Goal: Task Accomplishment & Management: Manage account settings

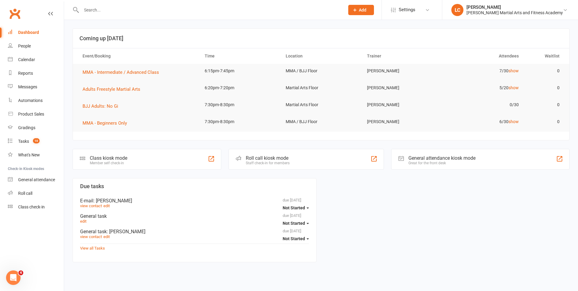
click at [143, 11] on input "text" at bounding box center [210, 10] width 261 height 8
paste input "A S <lexstewart87@gmail.com>"
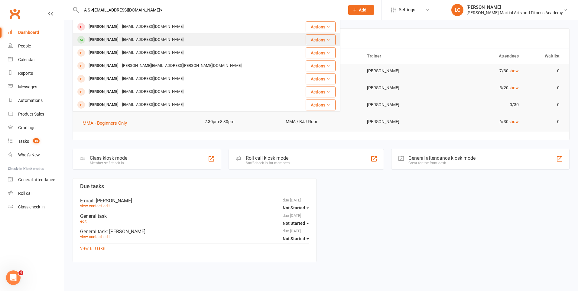
type input "A S <lexstewart87@gmail.com>"
click at [142, 41] on div "lexstewart87@gmail.com" at bounding box center [152, 39] width 65 height 9
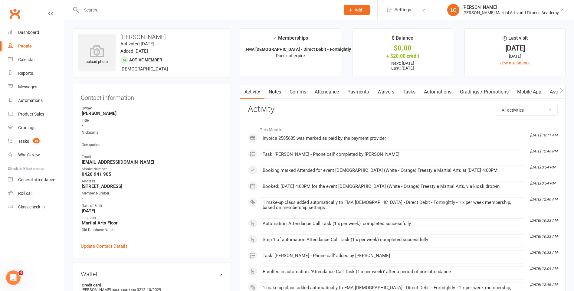
click at [276, 91] on link "Notes" at bounding box center [274, 92] width 21 height 14
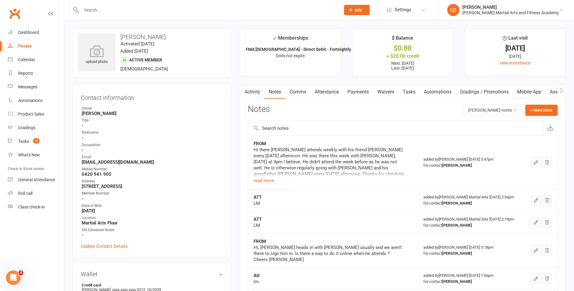
click at [539, 106] on button "+ New Note" at bounding box center [541, 110] width 32 height 11
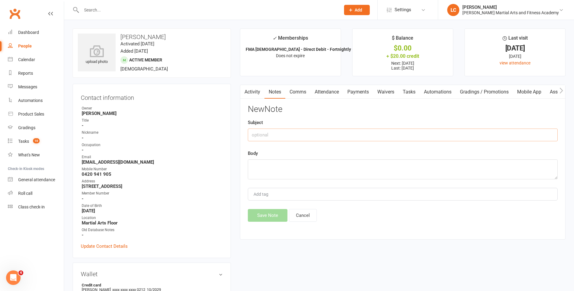
drag, startPoint x: 307, startPoint y: 135, endPoint x: 295, endPoint y: 132, distance: 12.3
click at [306, 135] on input "text" at bounding box center [403, 135] width 310 height 13
type input "FROM"
click at [270, 170] on textarea at bounding box center [403, 169] width 310 height 20
paste textarea "Hi team, Just following up on the below. I also understand that on Tuesday Isaa…"
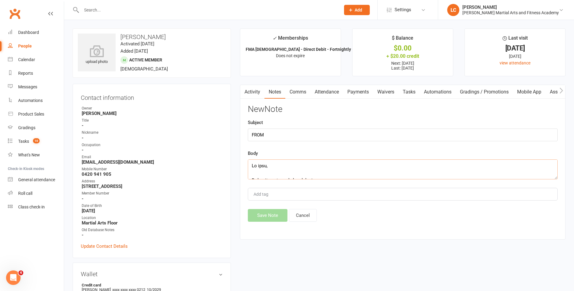
scroll to position [214, 0]
type textarea "Hi team, Just following up on the below. I also understand that on Tuesday Isaa…"
click at [269, 220] on button "Save Note" at bounding box center [268, 215] width 40 height 13
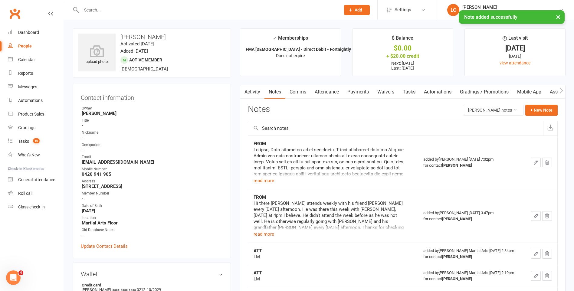
click at [387, 93] on link "Waivers" at bounding box center [385, 92] width 25 height 14
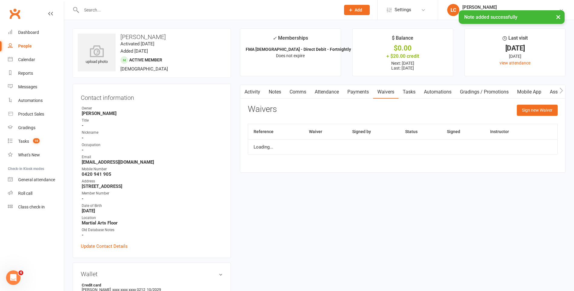
click at [420, 89] on link "Tasks" at bounding box center [408, 92] width 21 height 14
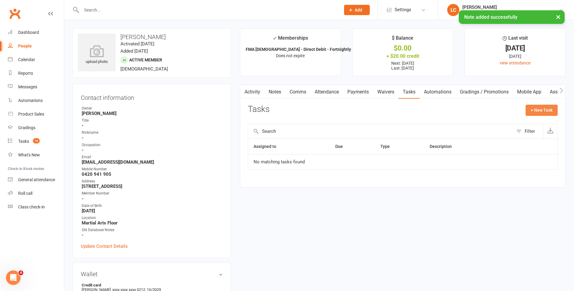
click at [526, 111] on button "+ New Task" at bounding box center [541, 110] width 32 height 11
select select "47778"
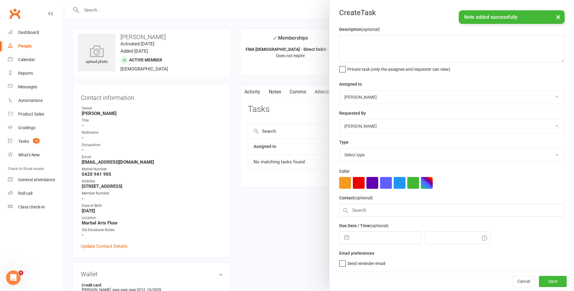
click at [396, 93] on select "[PERSON_NAME] [PERSON_NAME] [PERSON_NAME] [PERSON_NAME] [PERSON_NAME] [PERSON_N…" at bounding box center [451, 96] width 224 height 13
select select "47660"
click at [339, 91] on select "[PERSON_NAME] [PERSON_NAME] [PERSON_NAME] [PERSON_NAME] [PERSON_NAME] [PERSON_N…" at bounding box center [451, 96] width 224 height 13
click at [371, 40] on textarea at bounding box center [451, 48] width 225 height 27
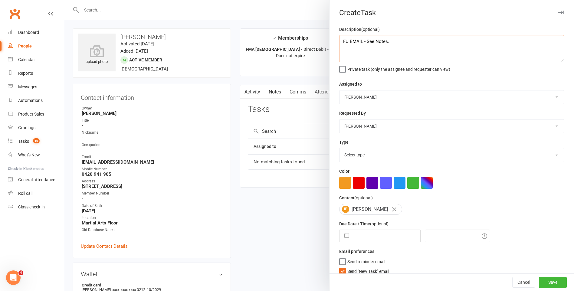
type textarea "FU EMAIL - See Notes."
click at [356, 154] on select "Select type E-mail General task Meeting Phone call Sett in calls Add new task t…" at bounding box center [451, 154] width 224 height 13
select select "25276"
click at [339, 149] on select "Select type E-mail General task Meeting Phone call Sett in calls Add new task t…" at bounding box center [451, 154] width 224 height 13
click at [339, 270] on label "Send "New Task" email" at bounding box center [364, 270] width 50 height 6
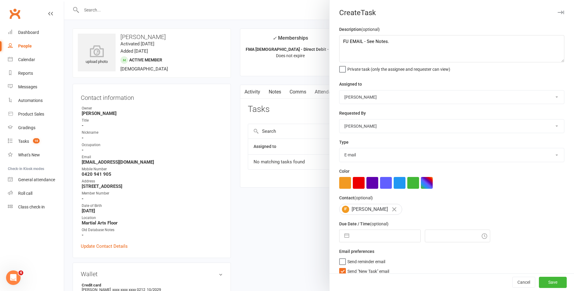
click at [339, 267] on input "Send "New Task" email" at bounding box center [364, 267] width 50 height 0
select select "6"
select select "2025"
select select "7"
select select "2025"
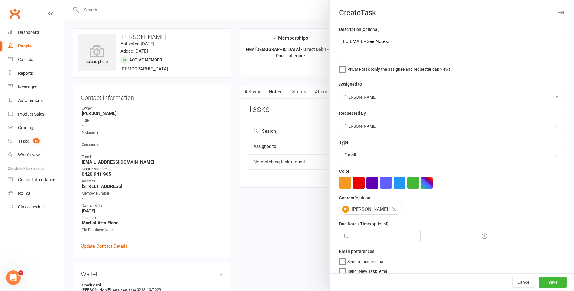
select select "8"
select select "2025"
click at [359, 233] on input "text" at bounding box center [386, 236] width 68 height 12
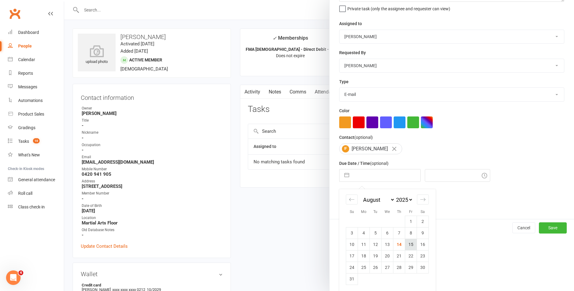
click at [411, 249] on td "15" at bounding box center [411, 244] width 12 height 11
type input "[DATE]"
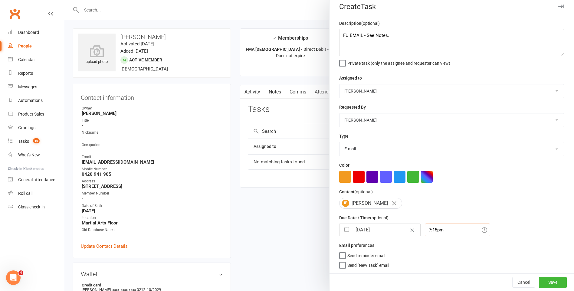
click at [455, 228] on input "7:15pm" at bounding box center [457, 230] width 65 height 13
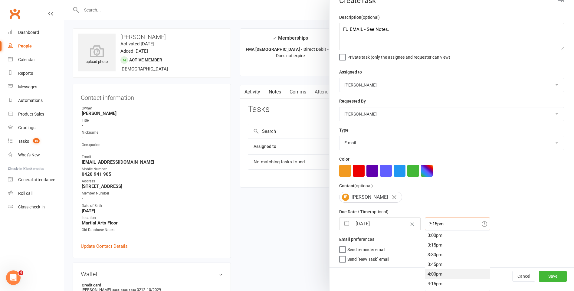
scroll to position [554, 0]
click at [443, 252] on div "2:45pm" at bounding box center [457, 253] width 65 height 10
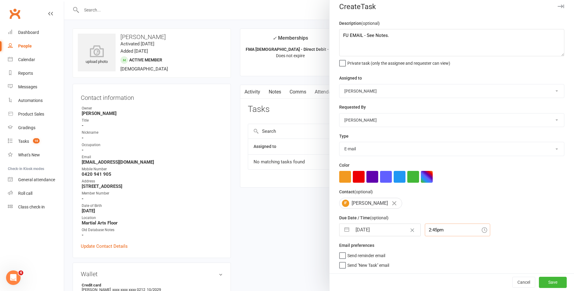
click at [436, 233] on input "2:45pm" at bounding box center [457, 230] width 65 height 13
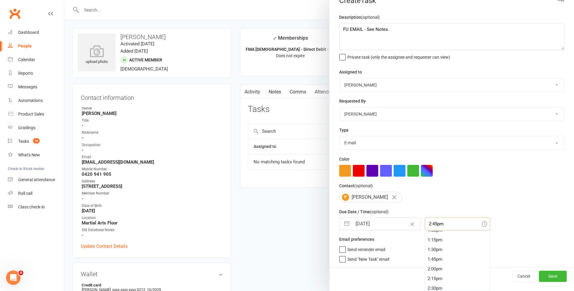
scroll to position [410, 0]
click at [448, 260] on div "11:15am" at bounding box center [457, 261] width 65 height 10
type input "11:15am"
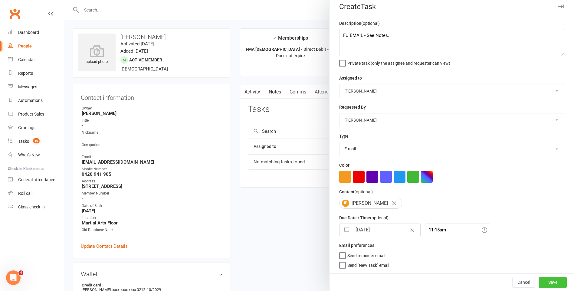
click at [544, 284] on button "Save" at bounding box center [553, 282] width 28 height 11
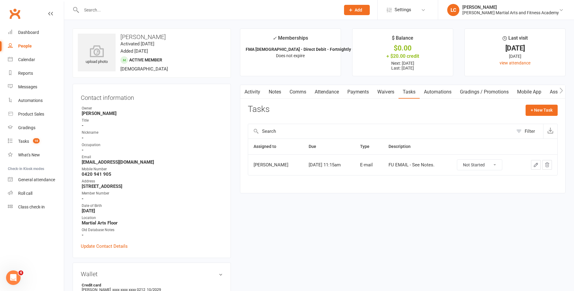
click at [104, 11] on input "text" at bounding box center [208, 10] width 257 height 8
paste input "kiaraslater1 <[EMAIL_ADDRESS][DOMAIN_NAME]>"
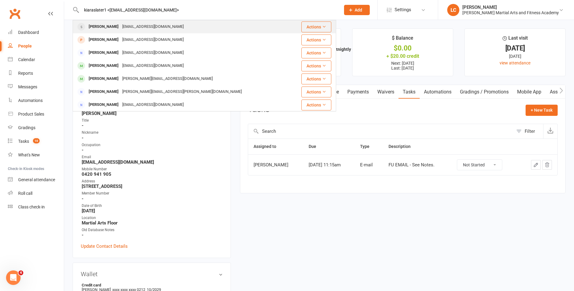
type input "kiaraslater1 <[EMAIL_ADDRESS][DOMAIN_NAME]>"
click at [120, 29] on div "[EMAIL_ADDRESS][DOMAIN_NAME]" at bounding box center [152, 26] width 65 height 9
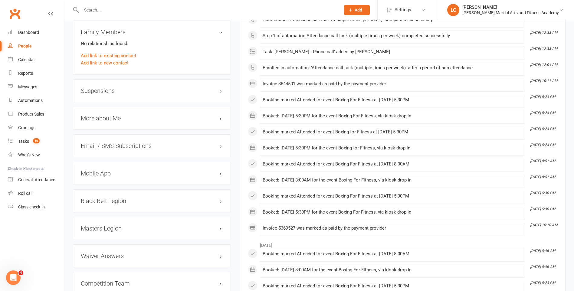
scroll to position [545, 0]
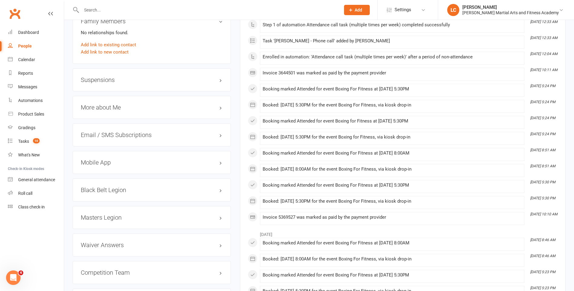
click at [114, 70] on div "Suspensions" at bounding box center [152, 79] width 158 height 23
click at [117, 80] on h3 "Suspensions" at bounding box center [152, 80] width 142 height 7
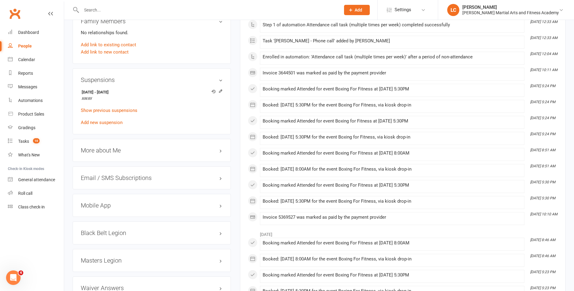
click at [117, 80] on h3 "Suspensions" at bounding box center [152, 80] width 142 height 7
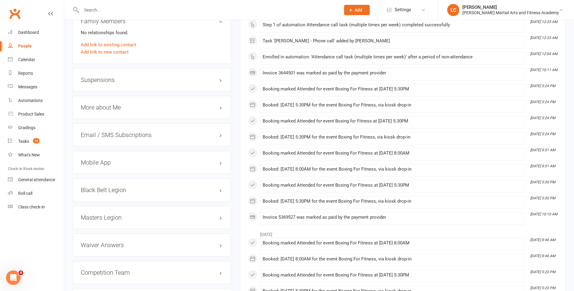
drag, startPoint x: 450, startPoint y: 93, endPoint x: 454, endPoint y: 96, distance: 5.4
click at [450, 92] on div "Booking marked Attended for event Boxing For Fitness at [DATE] 5:30PM" at bounding box center [392, 91] width 259 height 8
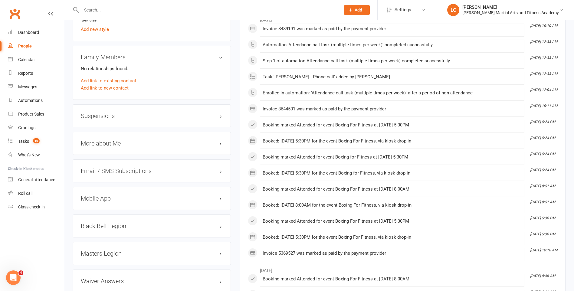
scroll to position [514, 0]
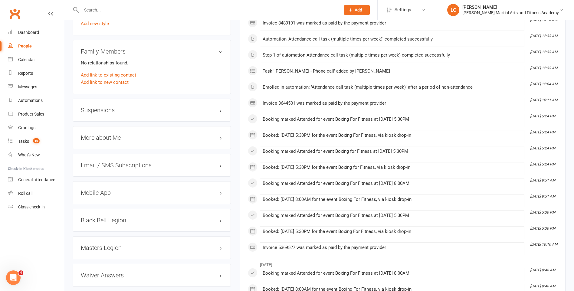
click at [370, 162] on li "Jul 8, 5:24 PM Booked: 08 Jul 2025 at 5:30PM for the event Boxing for Fitness, …" at bounding box center [392, 168] width 264 height 13
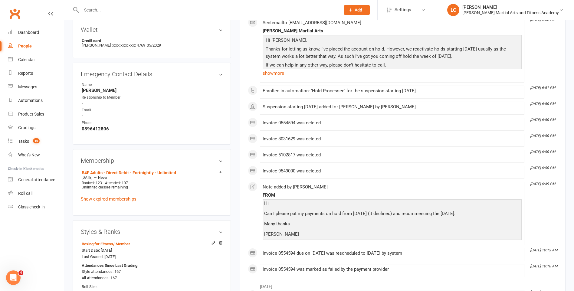
scroll to position [0, 0]
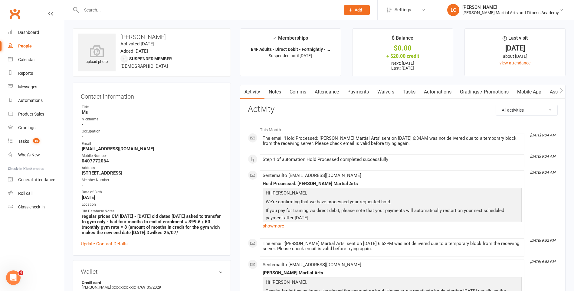
click at [291, 93] on link "Comms" at bounding box center [297, 92] width 25 height 14
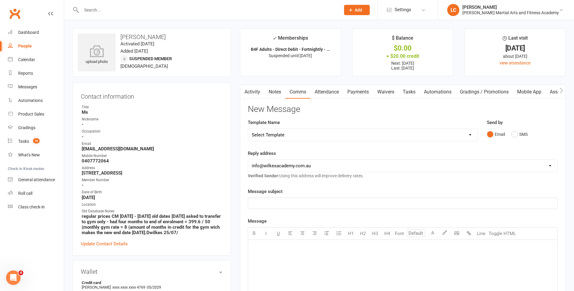
click at [277, 92] on link "Notes" at bounding box center [274, 92] width 21 height 14
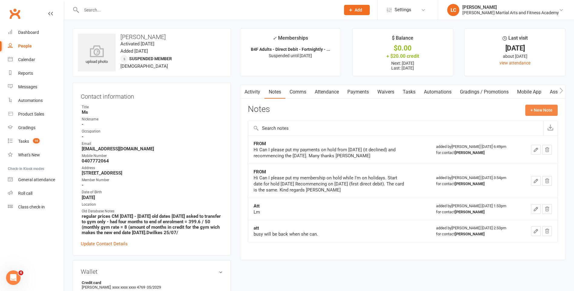
click at [536, 111] on button "+ New Note" at bounding box center [541, 110] width 32 height 11
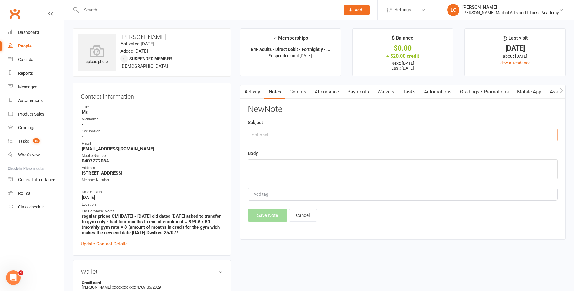
click at [328, 130] on input "text" at bounding box center [403, 135] width 310 height 13
type input "FROM"
click at [322, 171] on textarea at bounding box center [403, 169] width 310 height 20
paste textarea "Hi, sorry can I make that [DATE]. Then fortnightly debits there after. The mone…"
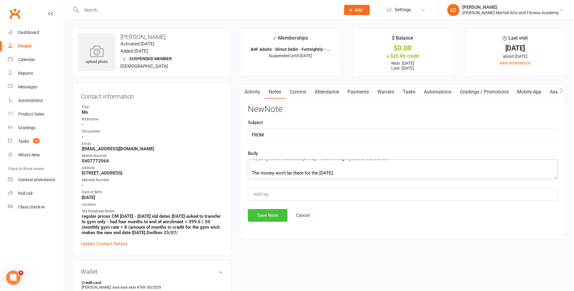
type textarea "Hi, sorry can I make that [DATE]. Then fortnightly debits there after. The mone…"
click at [267, 211] on button "Save Note" at bounding box center [268, 215] width 40 height 13
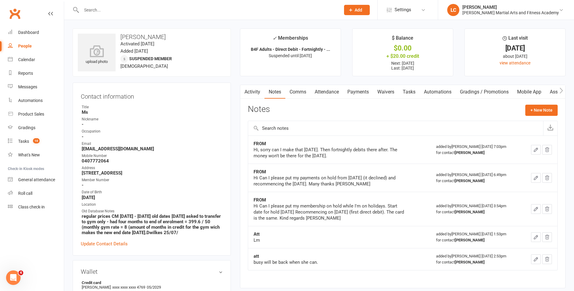
click at [300, 96] on link "Comms" at bounding box center [297, 92] width 25 height 14
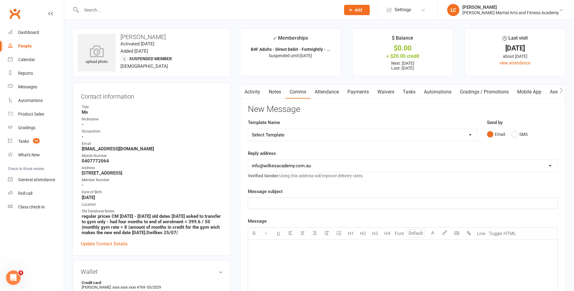
click at [281, 139] on select "Select Template [Email] Birthday Party Enquiry [Email] [DEMOGRAPHIC_DATA] Gradi…" at bounding box center [362, 135] width 229 height 12
select select "40"
click at [248, 129] on select "Select Template [Email] Birthday Party Enquiry [Email] [DEMOGRAPHIC_DATA] Gradi…" at bounding box center [362, 135] width 229 height 12
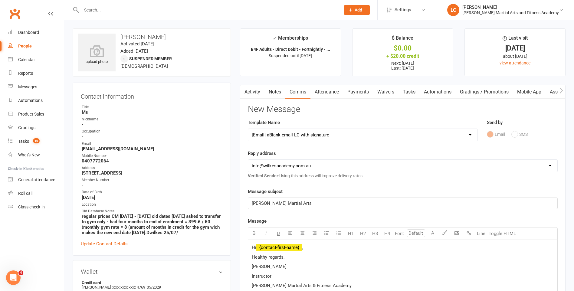
click at [312, 251] on p "Hi ﻿ {contact-first-name} ," at bounding box center [403, 247] width 302 height 7
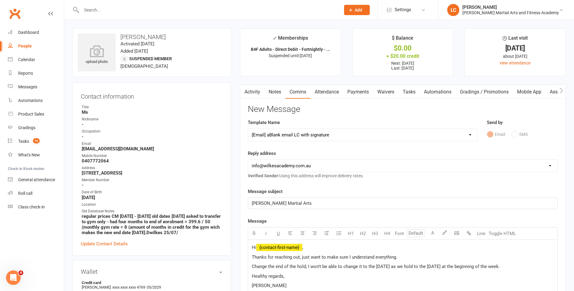
drag, startPoint x: 415, startPoint y: 259, endPoint x: 414, endPoint y: 266, distance: 7.1
click at [415, 259] on p "Thanks for reaching out, just want to make sure I understand everything." at bounding box center [403, 257] width 302 height 7
click at [536, 266] on p "Change the end of the hold, I won't be able to change it to the 5th of Septembe…" at bounding box center [403, 266] width 302 height 7
drag, startPoint x: 372, startPoint y: 274, endPoint x: 385, endPoint y: 267, distance: 15.4
click at [372, 274] on span "Change the end of the hold, I won't be able to change it to the 5th of Septembe…" at bounding box center [397, 270] width 291 height 13
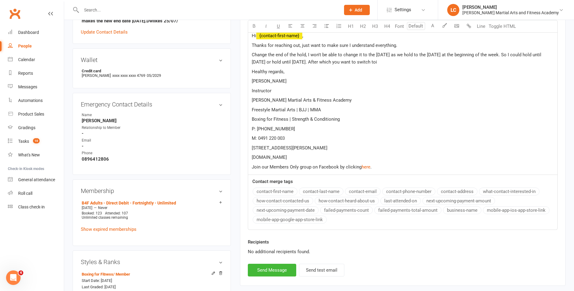
scroll to position [151, 0]
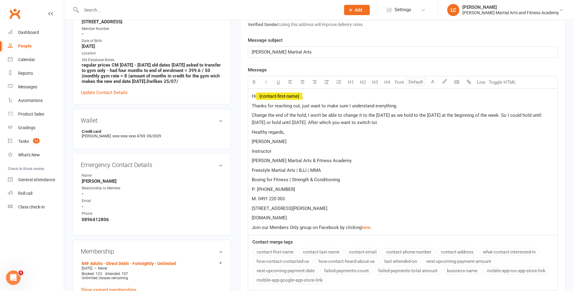
click at [481, 126] on div "Hi ﻿ {contact-first-name} , Thanks for reaching out, just want to make sure I u…" at bounding box center [402, 162] width 309 height 147
click at [482, 123] on p "Change the end of the hold, I won't be able to change it to the 5th of Septembe…" at bounding box center [403, 119] width 302 height 15
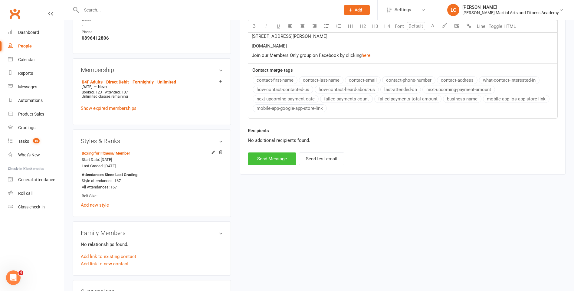
click at [264, 163] on button "Send Message" at bounding box center [272, 158] width 48 height 13
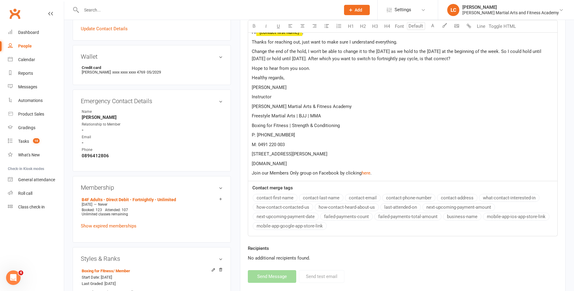
scroll to position [212, 0]
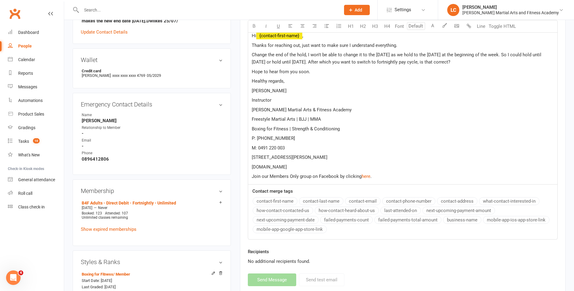
select select
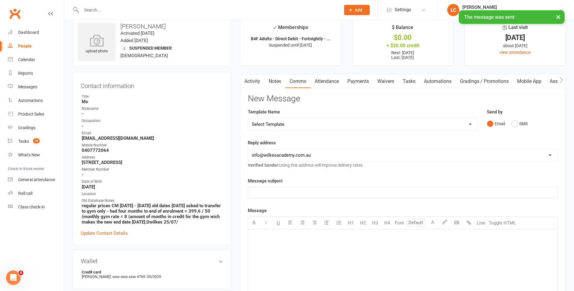
scroll to position [0, 0]
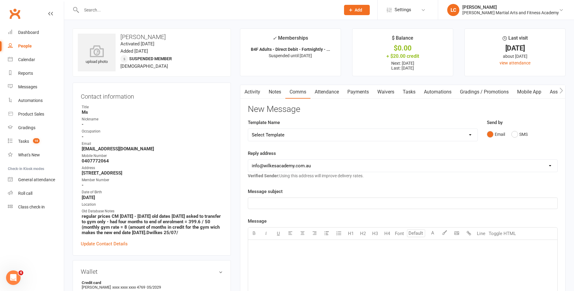
click at [412, 91] on link "Tasks" at bounding box center [408, 92] width 21 height 14
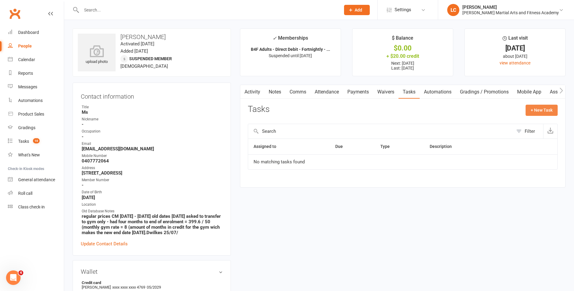
click at [534, 106] on button "+ New Task" at bounding box center [541, 110] width 32 height 11
select select "47778"
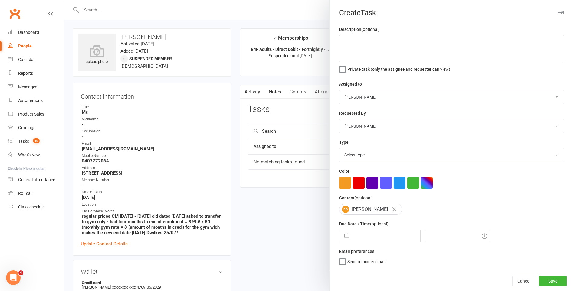
click at [380, 94] on select "[PERSON_NAME] [PERSON_NAME] [PERSON_NAME] [PERSON_NAME] [PERSON_NAME] [PERSON_N…" at bounding box center [451, 96] width 224 height 13
click at [339, 91] on select "[PERSON_NAME] [PERSON_NAME] [PERSON_NAME] [PERSON_NAME] [PERSON_NAME] [PERSON_N…" at bounding box center [451, 96] width 224 height 13
click at [371, 46] on textarea at bounding box center [451, 48] width 225 height 27
type textarea "FU EMAIL - See Notes."
click at [375, 151] on select "Select type E-mail General task Meeting Phone call Sett in calls Add new task t…" at bounding box center [451, 154] width 224 height 13
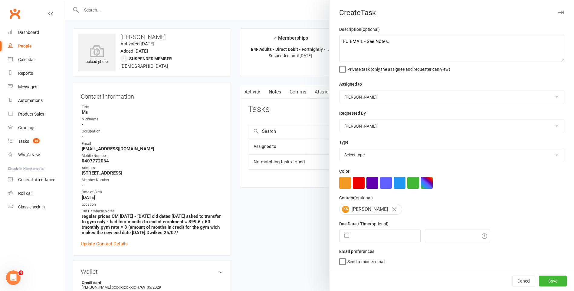
select select "25276"
click at [339, 149] on select "Select type E-mail General task Meeting Phone call Sett in calls Add new task t…" at bounding box center [451, 154] width 224 height 13
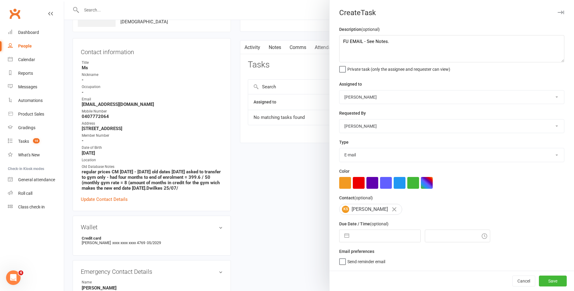
scroll to position [91, 0]
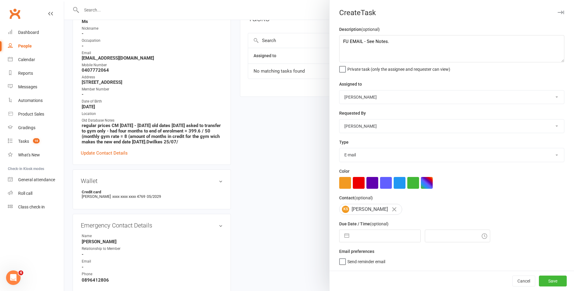
click at [388, 242] on div "Navigate forward to interact with the calendar and select a date. Press the que…" at bounding box center [379, 236] width 81 height 13
select select "6"
select select "2025"
select select "7"
select select "2025"
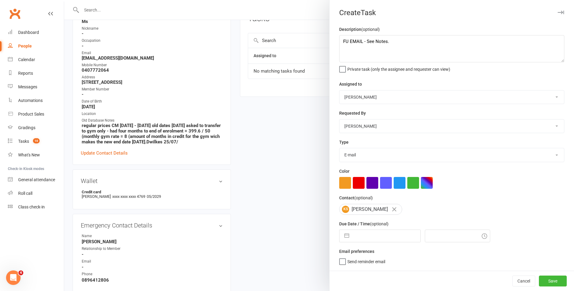
select select "8"
select select "2025"
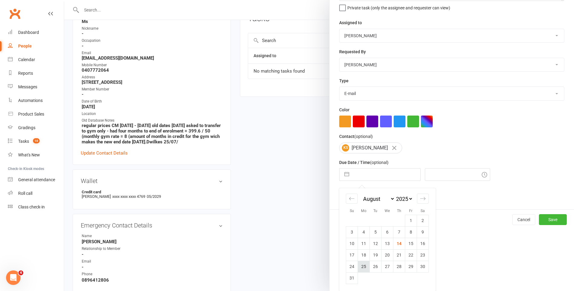
scroll to position [64, 0]
click at [362, 254] on td "18" at bounding box center [364, 254] width 12 height 11
type input "18 Aug 2025"
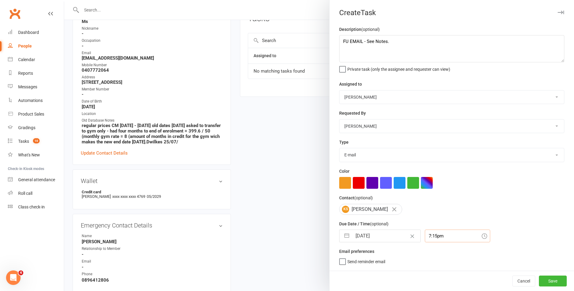
click at [434, 235] on input "7:15pm" at bounding box center [457, 236] width 65 height 13
click at [432, 256] on div "9:45am" at bounding box center [457, 253] width 65 height 10
type input "9:45am"
click at [555, 279] on button "Save" at bounding box center [553, 281] width 28 height 11
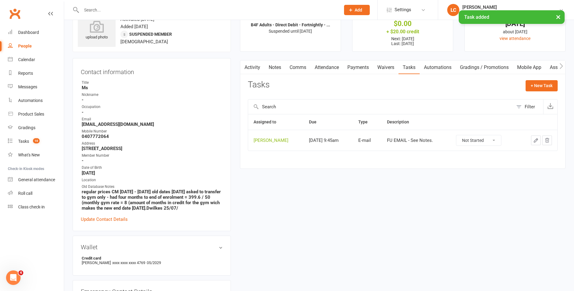
scroll to position [0, 0]
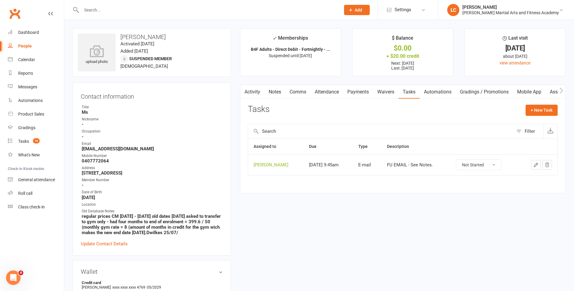
click at [103, 12] on input "text" at bounding box center [208, 10] width 257 height 8
paste input "Jason Scott <jasetscott26@gmail.com>"
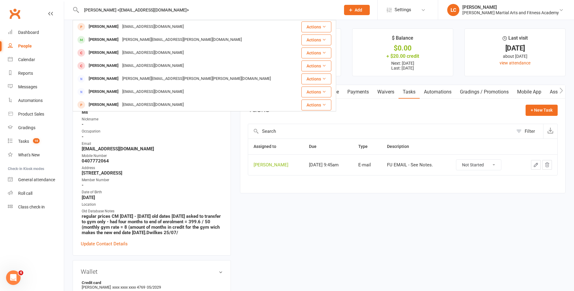
drag, startPoint x: 109, startPoint y: 11, endPoint x: 35, endPoint y: 15, distance: 74.2
click at [20, 2] on header "Jason Scott <jasetscott26@gmail.com> Jason Scott jasetscott26@gmail.com Actions…" at bounding box center [287, 2] width 574 height 0
click at [181, 7] on input "jasetscott26@gmail.com>" at bounding box center [208, 10] width 257 height 8
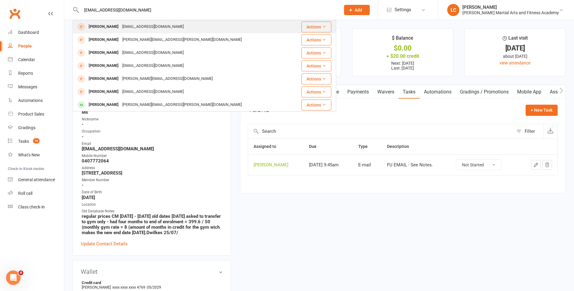
type input "jasetscott26@gmail.com"
click at [161, 24] on div "Jason Scott jasetscott26@gmail.com" at bounding box center [185, 27] width 224 height 12
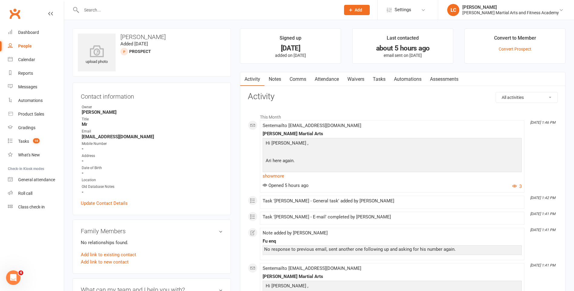
click at [281, 81] on link "Notes" at bounding box center [274, 79] width 21 height 14
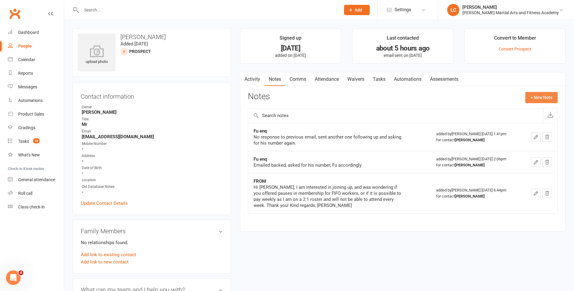
click at [545, 97] on button "+ New Note" at bounding box center [541, 97] width 32 height 11
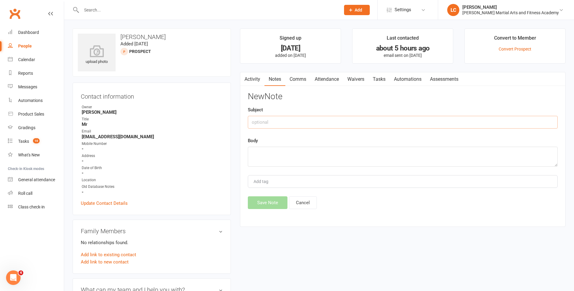
click at [266, 119] on input "text" at bounding box center [403, 122] width 310 height 13
type input "FROM"
click at [284, 156] on textarea at bounding box center [403, 157] width 310 height 20
paste textarea "Hi Ari, Thank you for getting back to me, and for the follow-up emails. Unfortu…"
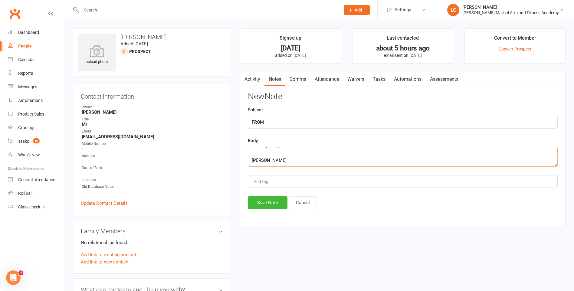
type textarea "Hi Ari, Thank you for getting back to me, and for the follow-up emails. Unfortu…"
click at [279, 195] on div "New Note Subject FROM Body Hi Ari, Thank you for getting back to me, and for th…" at bounding box center [403, 150] width 310 height 117
click at [276, 204] on button "Save Note" at bounding box center [268, 202] width 40 height 13
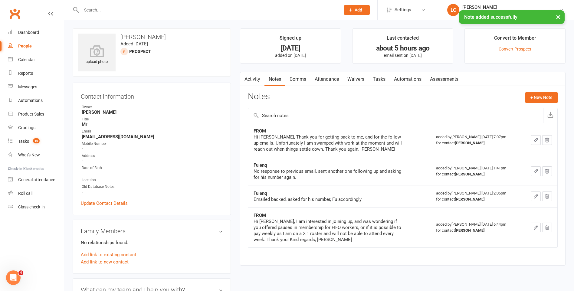
click at [382, 77] on link "Tasks" at bounding box center [378, 79] width 21 height 14
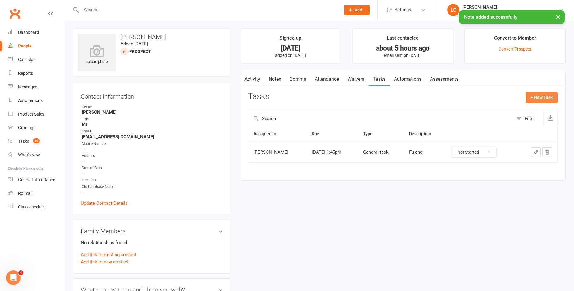
click at [543, 96] on button "+ New Task" at bounding box center [541, 97] width 32 height 11
select select "47778"
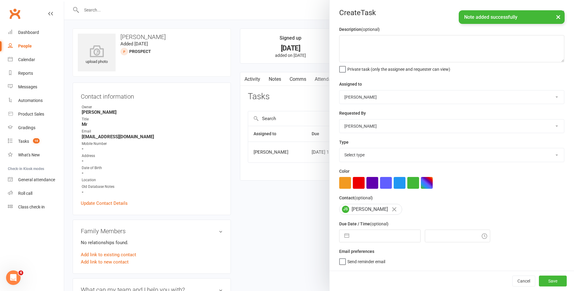
click at [310, 92] on div at bounding box center [319, 145] width 510 height 291
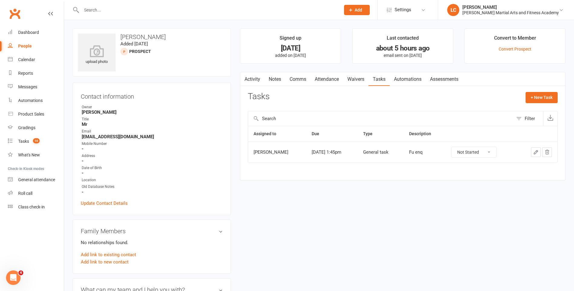
click at [534, 153] on button "button" at bounding box center [536, 152] width 10 height 10
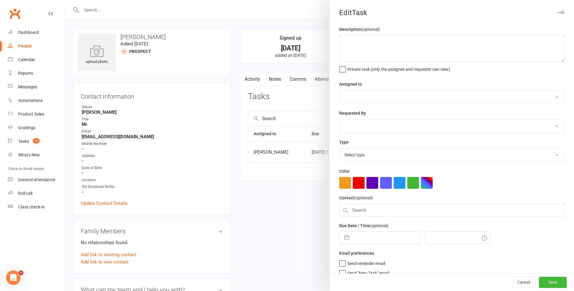
type textarea "Fu enq"
select select "50751"
type input "21 Aug 2025"
type input "1:45pm"
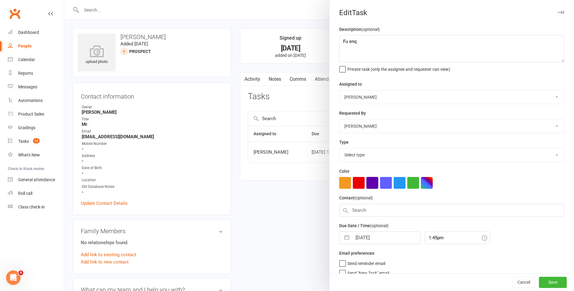
select select "25648"
select select "6"
select select "2025"
select select "7"
select select "2025"
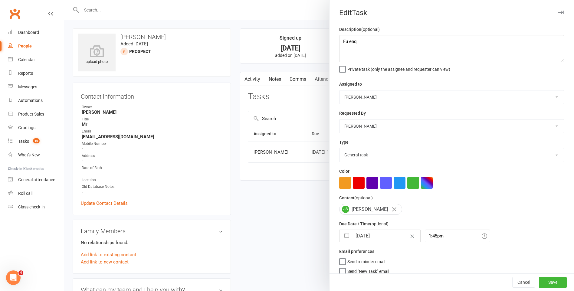
select select "8"
select select "2025"
click at [378, 238] on input "21 Aug 2025" at bounding box center [386, 236] width 68 height 12
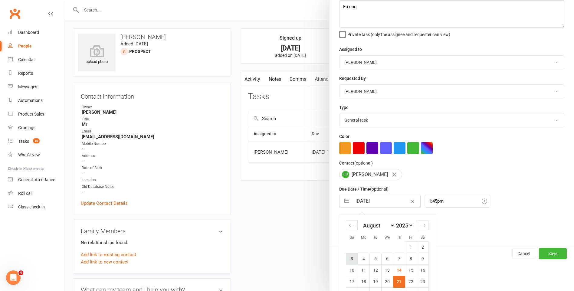
scroll to position [64, 0]
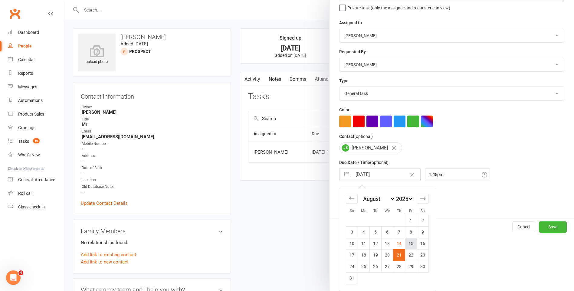
click at [411, 242] on td "15" at bounding box center [411, 243] width 12 height 11
type input "[DATE]"
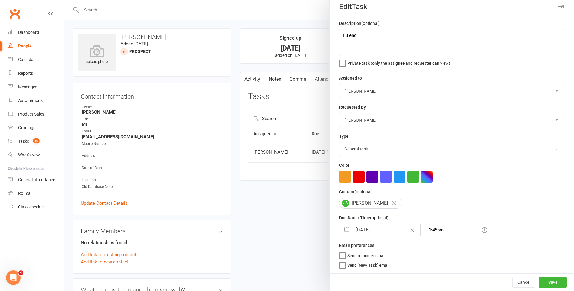
click at [439, 216] on div "Due Date / Time (optional) 15 Aug 2025 Navigate forward to interact with the ca…" at bounding box center [451, 225] width 225 height 22
click at [440, 231] on div "1:45pm" at bounding box center [457, 230] width 65 height 13
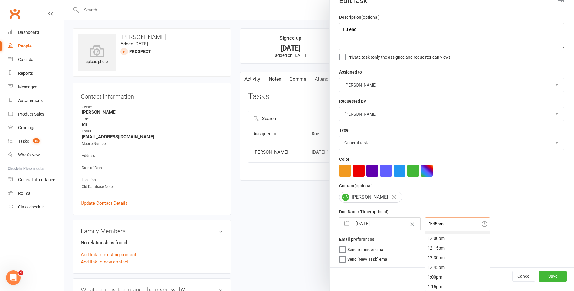
scroll to position [371, 0]
click at [448, 253] on div "10:00am" at bounding box center [457, 252] width 65 height 10
type input "10:00am"
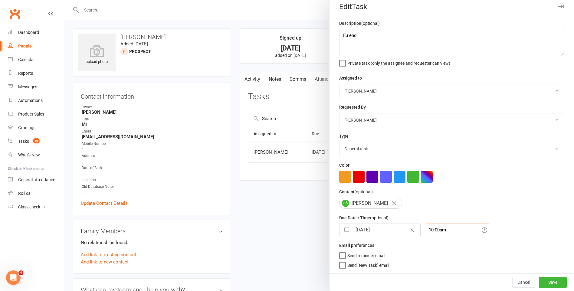
scroll to position [8, 0]
click at [423, 30] on textarea "Fu enq" at bounding box center [451, 42] width 225 height 27
type textarea "Fu enq - See Notes, they email back on 14/08/2025."
click at [553, 277] on button "Save" at bounding box center [553, 282] width 28 height 11
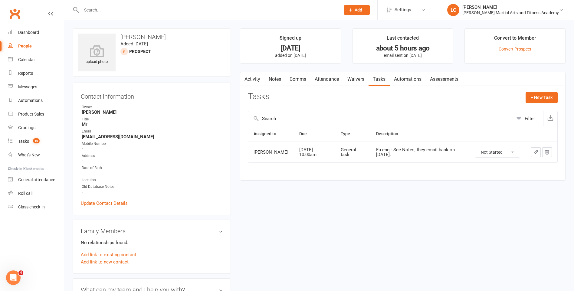
click at [123, 13] on input "text" at bounding box center [208, 10] width 257 height 8
paste input "Ryan Valente <ryanvalente777@gmail.com>"
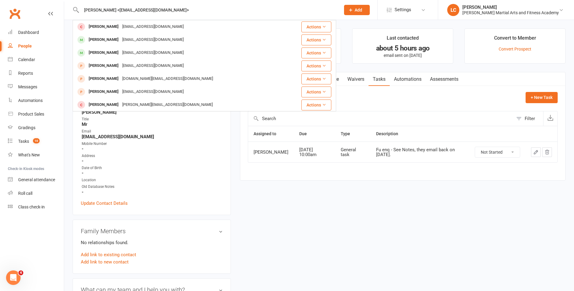
drag, startPoint x: 110, startPoint y: 8, endPoint x: 23, endPoint y: 17, distance: 87.9
click at [24, 2] on header "Ryan Valente <ryanvalente777@gmail.com> Ryan Valente ryanvalente777@gmail.com A…" at bounding box center [287, 2] width 574 height 0
type input "Ryan Valente <ryanvalente777@gmail.com>"
click at [131, 28] on div "ryanvalente777@gmail.com" at bounding box center [152, 26] width 65 height 9
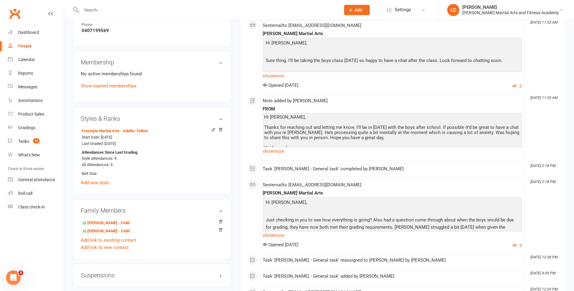
scroll to position [454, 0]
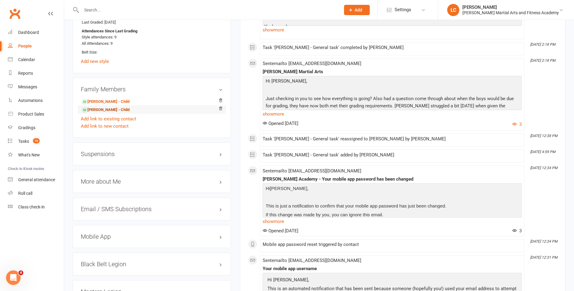
click at [110, 113] on link "Joshua Valente - Child" at bounding box center [106, 110] width 48 height 6
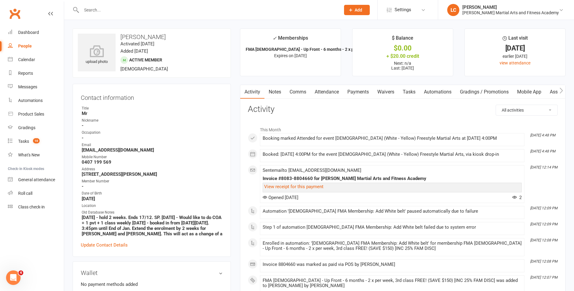
click at [276, 94] on link "Notes" at bounding box center [274, 92] width 21 height 14
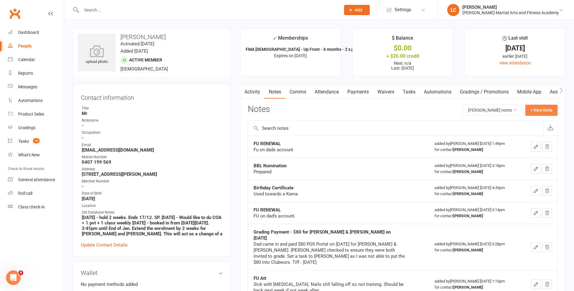
click at [549, 110] on button "+ New Note" at bounding box center [541, 110] width 32 height 11
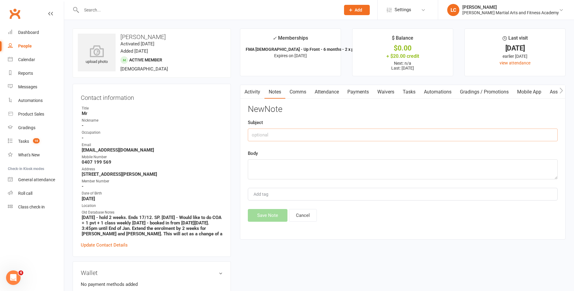
click at [310, 130] on input "text" at bounding box center [403, 135] width 310 height 13
type input "FROM"
click at [323, 173] on textarea at bounding box center [403, 169] width 310 height 20
paste textarea "Hi Team, Yesterday Joshua’s Mum left his Nunchuks behind after he handed them t…"
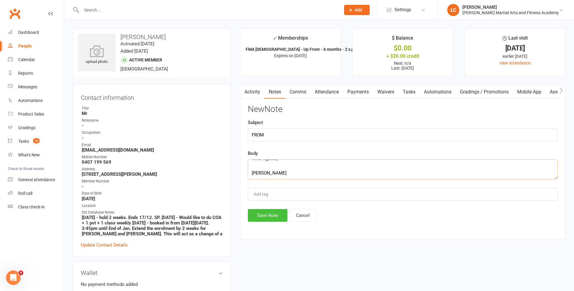
type textarea "Hi Team, Yesterday Joshua’s Mum left his Nunchuks behind after he handed them t…"
click at [267, 219] on button "Save Note" at bounding box center [268, 215] width 40 height 13
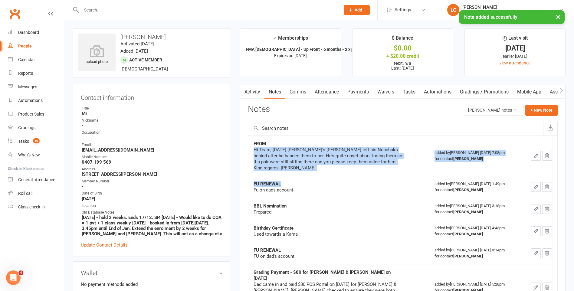
drag, startPoint x: 255, startPoint y: 149, endPoint x: 388, endPoint y: 181, distance: 136.6
click at [388, 182] on tbody "FROM Hi Team, Yesterday Joshua’s Mum left his Nunchuks behind after he handed t…" at bounding box center [402, 295] width 309 height 319
click at [332, 171] on td "FROM Hi Team, Yesterday Joshua’s Mum left his Nunchuks behind after he handed t…" at bounding box center [338, 156] width 181 height 40
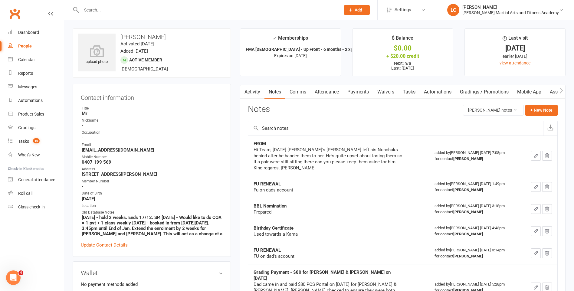
click at [324, 126] on input "text" at bounding box center [395, 128] width 295 height 15
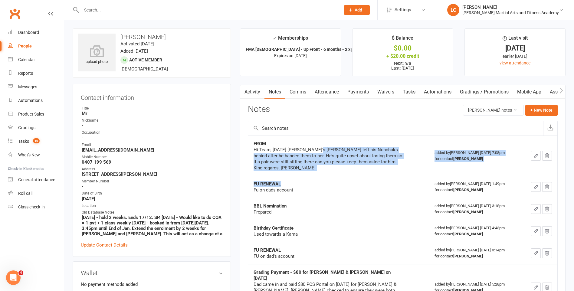
drag, startPoint x: 324, startPoint y: 165, endPoint x: 333, endPoint y: 177, distance: 15.3
click at [333, 177] on tbody "FROM Hi Team, Yesterday Joshua’s Mum left his Nunchuks behind after he handed t…" at bounding box center [402, 295] width 309 height 319
drag, startPoint x: 333, startPoint y: 177, endPoint x: 279, endPoint y: 164, distance: 56.0
click at [279, 162] on div "Hi Team, Yesterday Joshua’s Mum left his Nunchuks behind after he handed them t…" at bounding box center [329, 159] width 151 height 24
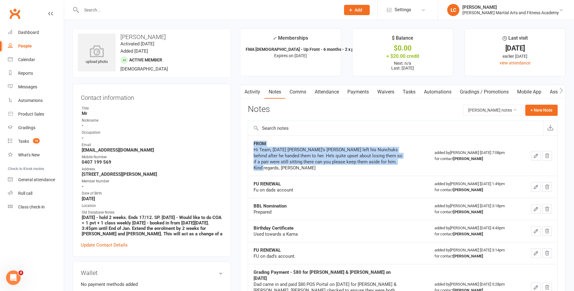
drag, startPoint x: 255, startPoint y: 163, endPoint x: 244, endPoint y: 146, distance: 20.9
click at [244, 146] on div "Activity Notes Comms Attendance Payments Waivers Tasks Automations Gradings / P…" at bounding box center [403, 288] width 326 height 407
click at [334, 172] on td "FROM Hi Team, Yesterday Joshua’s Mum left his Nunchuks behind after he handed t…" at bounding box center [338, 156] width 181 height 40
drag, startPoint x: 324, startPoint y: 170, endPoint x: 253, endPoint y: 146, distance: 74.9
click at [254, 147] on div "Hi Team, Yesterday Joshua’s Mum left his Nunchuks behind after he handed them t…" at bounding box center [329, 159] width 151 height 24
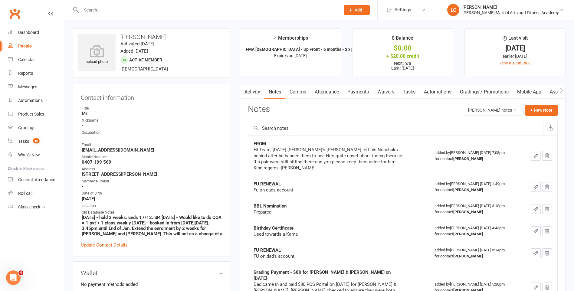
click at [353, 136] on td "FROM Hi Team, Yesterday Joshua’s Mum left his Nunchuks behind after he handed t…" at bounding box center [338, 156] width 181 height 40
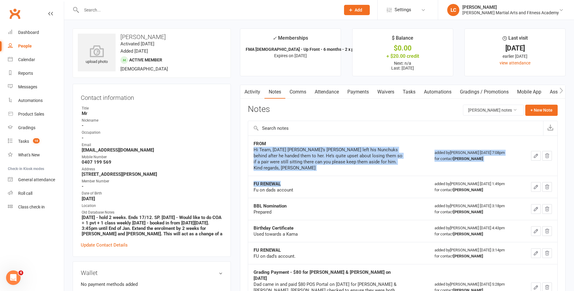
drag, startPoint x: 293, startPoint y: 138, endPoint x: 365, endPoint y: 175, distance: 81.3
click at [365, 175] on tbody "FROM Hi Team, Yesterday Joshua’s Mum left his Nunchuks behind after he handed t…" at bounding box center [402, 295] width 309 height 319
drag, startPoint x: 365, startPoint y: 175, endPoint x: 314, endPoint y: 167, distance: 51.2
click at [314, 167] on div "Hi Team, Yesterday Joshua’s Mum left his Nunchuks behind after he handed them t…" at bounding box center [329, 159] width 151 height 24
drag, startPoint x: 268, startPoint y: 150, endPoint x: 256, endPoint y: 141, distance: 14.3
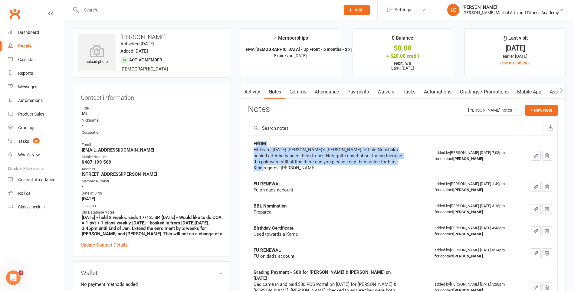
click at [256, 141] on div "FROM Hi Team, Yesterday Joshua’s Mum left his Nunchuks behind after he handed t…" at bounding box center [329, 156] width 151 height 30
click at [363, 166] on div "Hi Team, Yesterday Joshua’s Mum left his Nunchuks behind after he handed them t…" at bounding box center [329, 159] width 151 height 24
drag, startPoint x: 329, startPoint y: 173, endPoint x: 270, endPoint y: 153, distance: 61.9
click at [270, 153] on td "FROM Hi Team, Yesterday Joshua’s Mum left his Nunchuks behind after he handed t…" at bounding box center [338, 156] width 181 height 40
click at [305, 168] on div "Hi Team, Yesterday Joshua’s Mum left his Nunchuks behind after he handed them t…" at bounding box center [329, 159] width 151 height 24
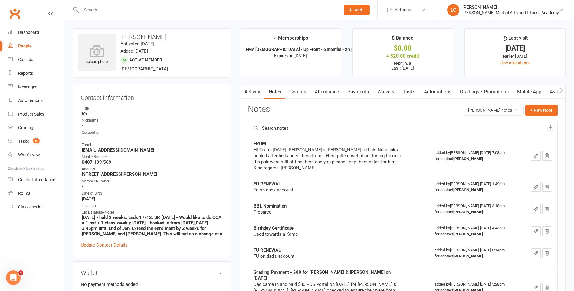
click at [405, 92] on link "Tasks" at bounding box center [408, 92] width 21 height 14
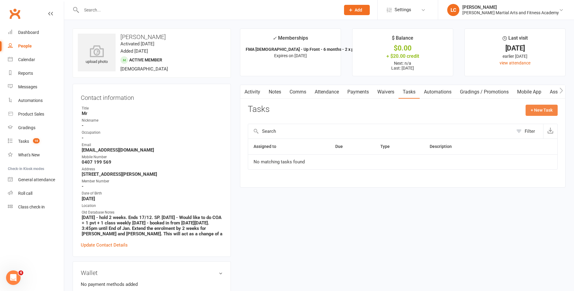
click at [539, 112] on button "+ New Task" at bounding box center [541, 110] width 32 height 11
select select "47778"
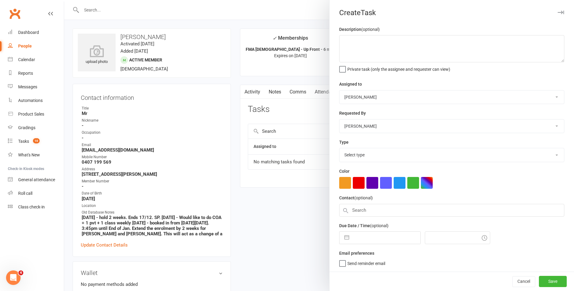
click at [391, 98] on select "[PERSON_NAME] [PERSON_NAME] [PERSON_NAME] [PERSON_NAME] [PERSON_NAME] [PERSON_N…" at bounding box center [451, 96] width 224 height 13
select select "47660"
click at [339, 91] on select "[PERSON_NAME] [PERSON_NAME] [PERSON_NAME] [PERSON_NAME] [PERSON_NAME] [PERSON_N…" at bounding box center [451, 96] width 224 height 13
click at [369, 43] on textarea at bounding box center [451, 48] width 225 height 27
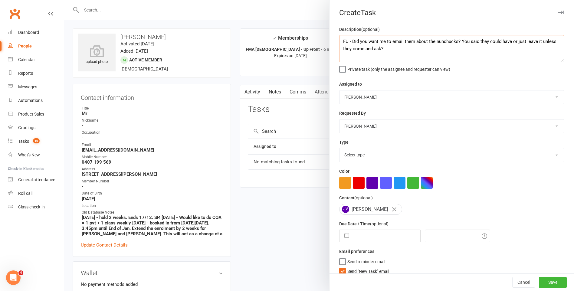
type textarea "FU - Did you want me to email them about the nunchucks? You said they could hav…"
click at [362, 159] on select "Select type E-mail General task Meeting Phone call Sett in calls Add new task t…" at bounding box center [451, 154] width 224 height 13
select select "25648"
click at [339, 149] on select "Select type E-mail General task Meeting Phone call Sett in calls Add new task t…" at bounding box center [451, 154] width 224 height 13
click at [342, 274] on div "Cancel Save" at bounding box center [451, 282] width 244 height 17
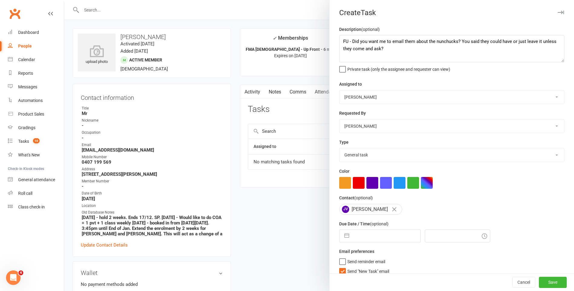
click at [342, 273] on label "Send "New Task" email" at bounding box center [364, 270] width 50 height 6
click at [342, 267] on input "Send "New Task" email" at bounding box center [364, 267] width 50 height 0
click at [366, 250] on label "Email preferences" at bounding box center [356, 251] width 35 height 7
click at [368, 242] on input "text" at bounding box center [386, 236] width 68 height 12
select select "6"
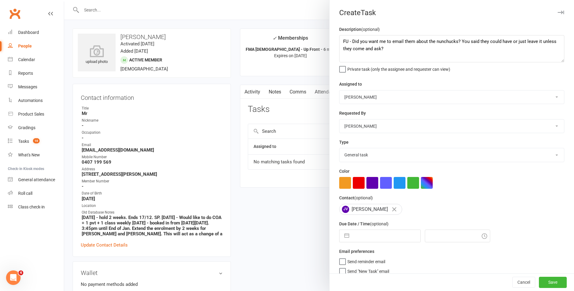
select select "2025"
select select "7"
select select "2025"
select select "8"
select select "2025"
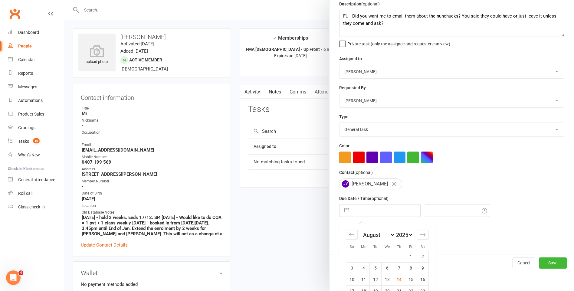
scroll to position [61, 0]
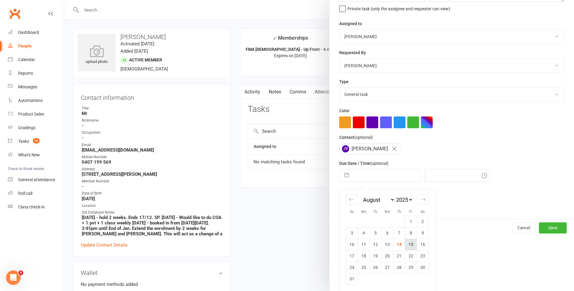
click at [406, 247] on td "15" at bounding box center [411, 244] width 12 height 11
type input "[DATE]"
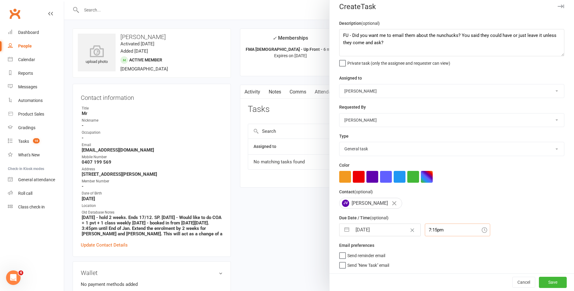
click at [434, 232] on div "7:15pm" at bounding box center [457, 230] width 65 height 13
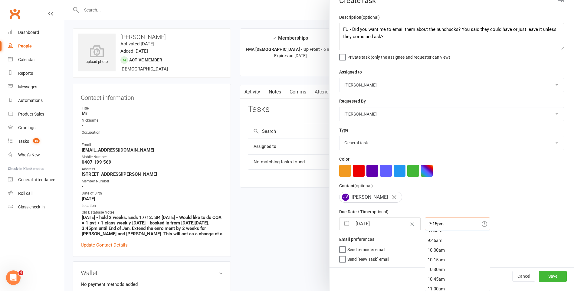
scroll to position [342, 0]
click at [440, 250] on div "9:15am" at bounding box center [457, 252] width 65 height 10
type input "9:15am"
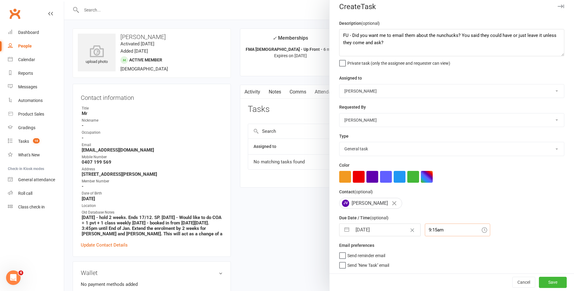
scroll to position [8, 0]
click at [541, 283] on button "Save" at bounding box center [553, 282] width 28 height 11
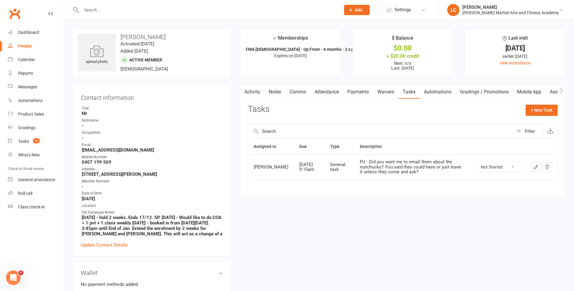
click at [96, 10] on input "text" at bounding box center [208, 10] width 257 height 8
paste input "PR Kelly <prkelly2015@yahoo.com.au>"
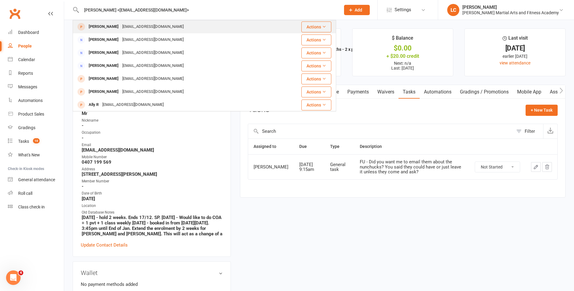
type input "PR Kelly <prkelly2015@yahoo.com.au>"
click at [120, 27] on div "prkelly2015@yahoo.com.au" at bounding box center [152, 26] width 65 height 9
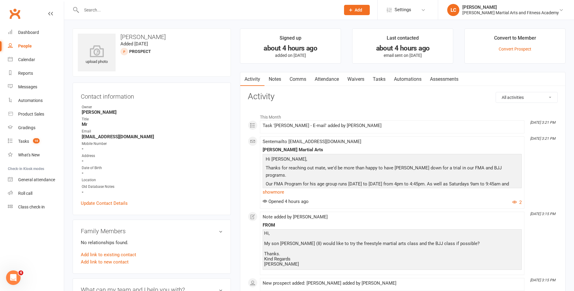
click at [278, 77] on link "Notes" at bounding box center [274, 79] width 21 height 14
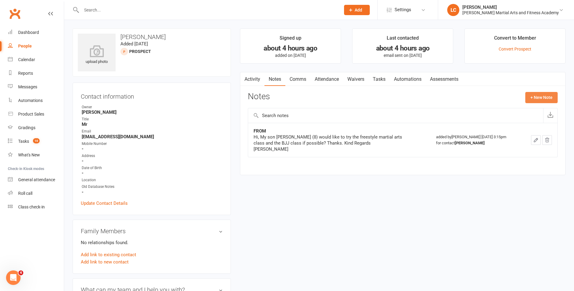
click at [554, 97] on button "+ New Note" at bounding box center [541, 97] width 32 height 11
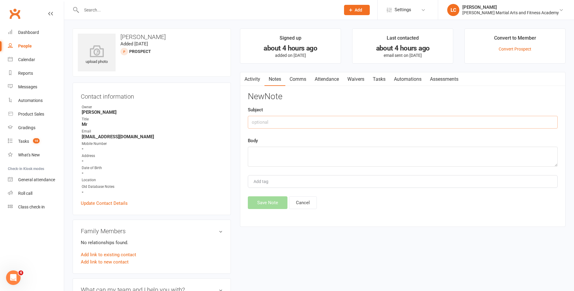
click at [301, 117] on input "text" at bounding box center [403, 122] width 310 height 13
type input "FROM"
click at [293, 159] on textarea at bounding box center [403, 157] width 310 height 20
paste textarea "Hey Leonard, Would it be possible to try BJJ tomorrow at 4 and FMA Tuesday at 4…"
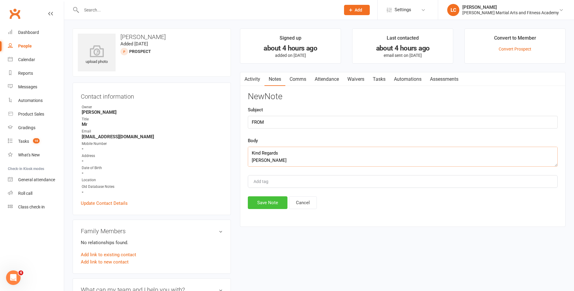
type textarea "Hey Leonard, Would it be possible to try BJJ tomorrow at 4 and FMA Tuesday at 4…"
click at [263, 202] on button "Save Note" at bounding box center [268, 202] width 40 height 13
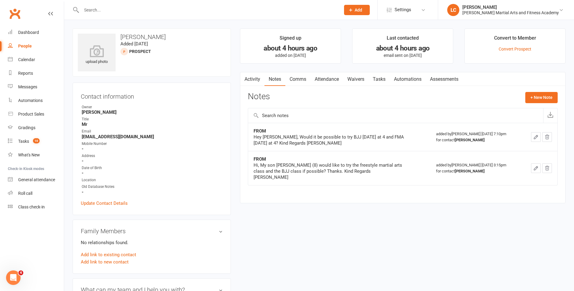
click at [331, 84] on link "Attendance" at bounding box center [326, 79] width 33 height 14
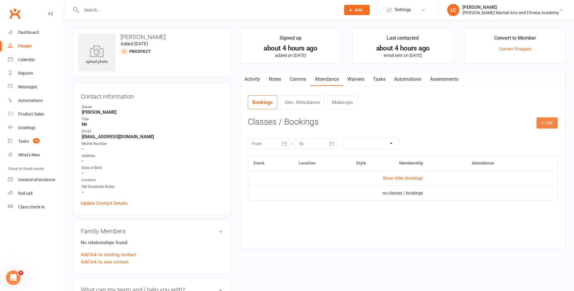
click at [546, 118] on button "+ Add" at bounding box center [546, 122] width 21 height 11
click at [525, 138] on link "Book Event" at bounding box center [527, 137] width 60 height 12
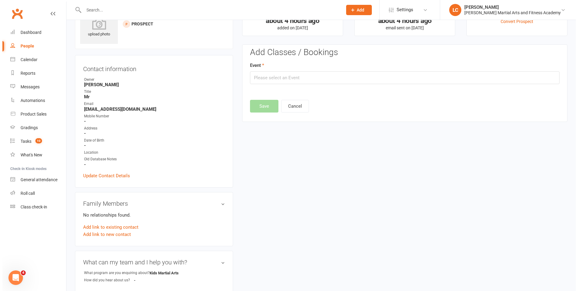
scroll to position [42, 0]
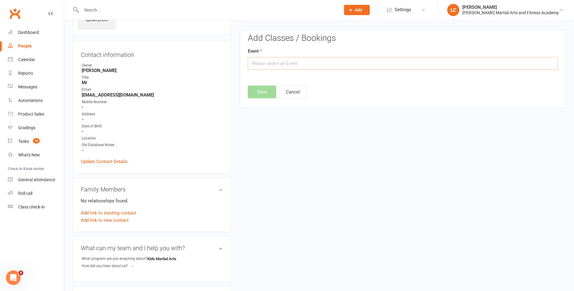
click at [328, 63] on input "text" at bounding box center [403, 63] width 310 height 13
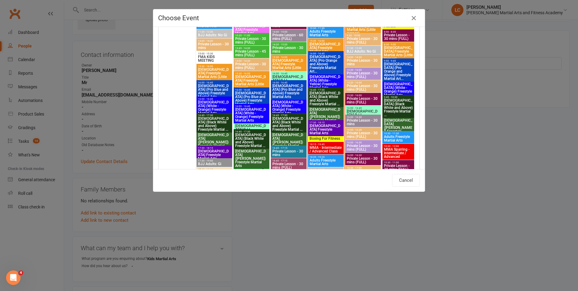
scroll to position [756, 0]
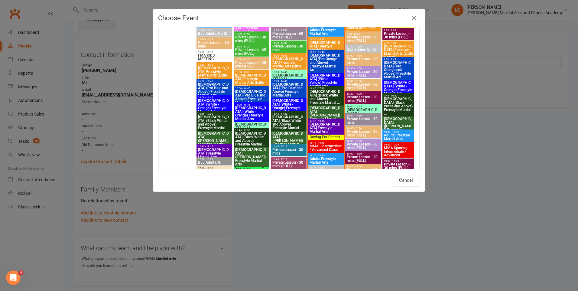
click at [356, 106] on span "16:00 - 16:45" at bounding box center [363, 106] width 33 height 3
type input "6-9yo BJJ - Aug 15, 2025 4:00:00 PM"
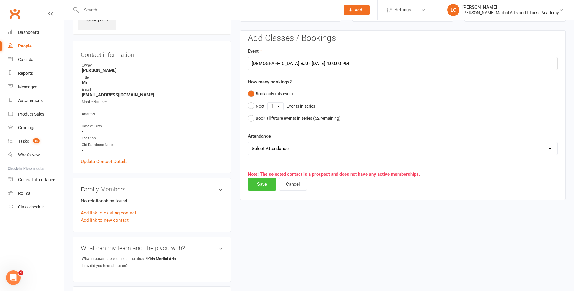
click at [263, 184] on button "Save" at bounding box center [262, 184] width 28 height 13
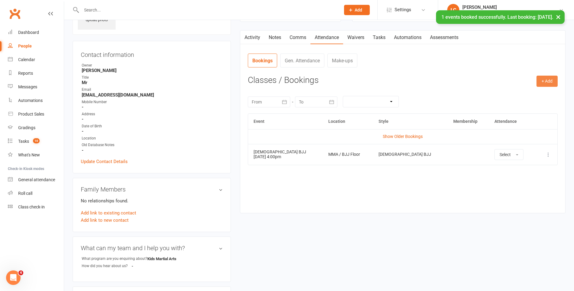
click at [546, 82] on button "+ Add" at bounding box center [546, 81] width 21 height 11
click at [506, 96] on link "Book Event" at bounding box center [527, 95] width 60 height 12
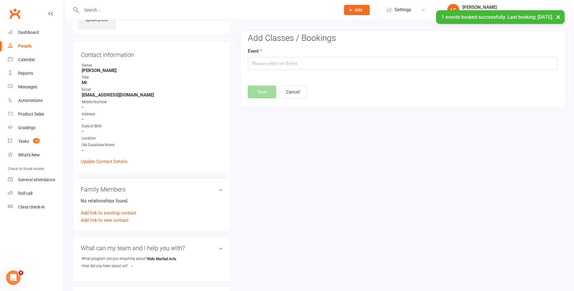
click at [307, 52] on div "Event" at bounding box center [403, 58] width 310 height 22
click at [306, 60] on input "text" at bounding box center [403, 63] width 310 height 13
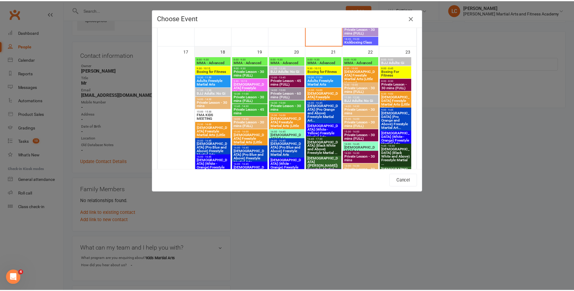
scroll to position [1089, 0]
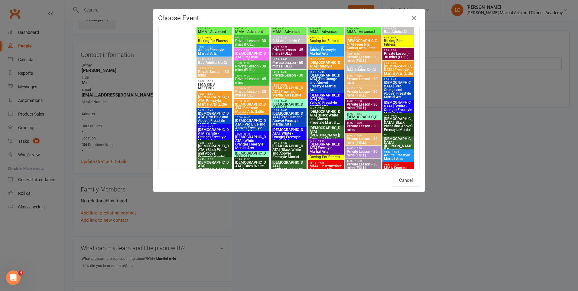
click at [247, 139] on span "6-9yo (White - Orange) Freestyle Martial Arts" at bounding box center [251, 142] width 33 height 15
type input "6-9yo (White - Orange) Freestyle Martial Arts - Aug 19, 2025 4:00:00 PM"
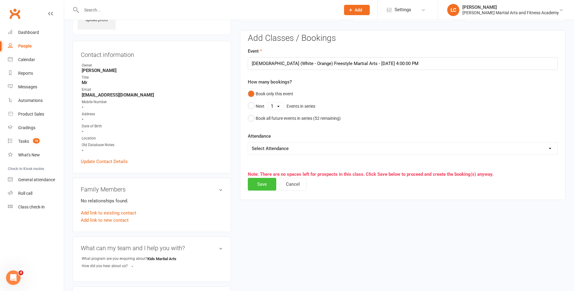
click at [253, 179] on button "Save" at bounding box center [262, 184] width 28 height 13
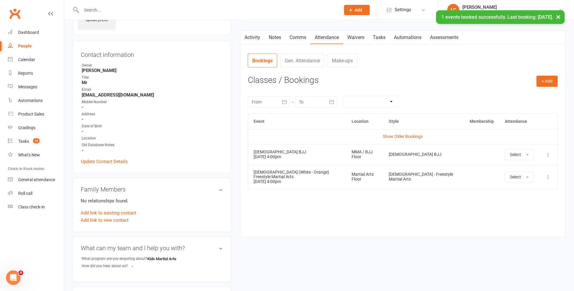
click at [278, 38] on link "Notes" at bounding box center [274, 38] width 21 height 14
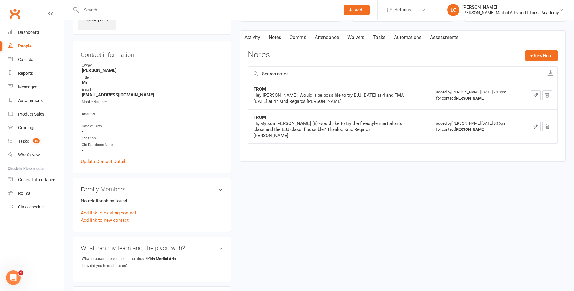
click at [285, 39] on link "Notes" at bounding box center [274, 38] width 21 height 14
click at [296, 42] on link "Comms" at bounding box center [297, 38] width 25 height 14
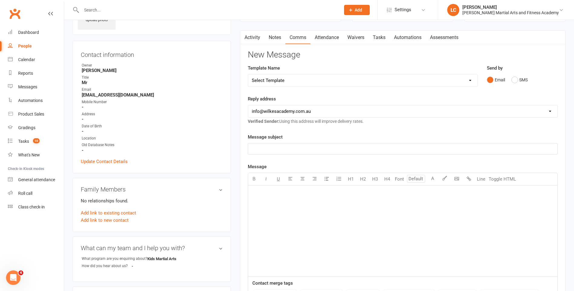
click at [291, 83] on select "Select Template [Email] Birthday Party Enquiry [Email] [DEMOGRAPHIC_DATA] Gradi…" at bounding box center [362, 80] width 229 height 12
select select "40"
click at [248, 74] on select "Select Template [Email] Birthday Party Enquiry [Email] [DEMOGRAPHIC_DATA] Gradi…" at bounding box center [362, 80] width 229 height 12
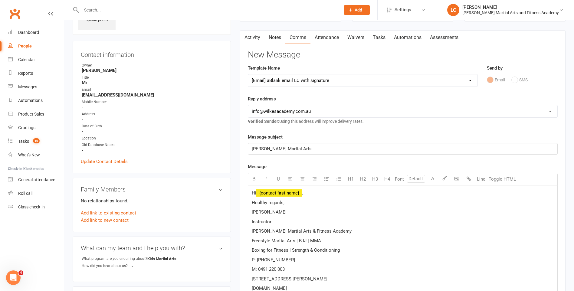
click at [321, 190] on p "Hi ﻿ {contact-first-name} ," at bounding box center [403, 192] width 302 height 7
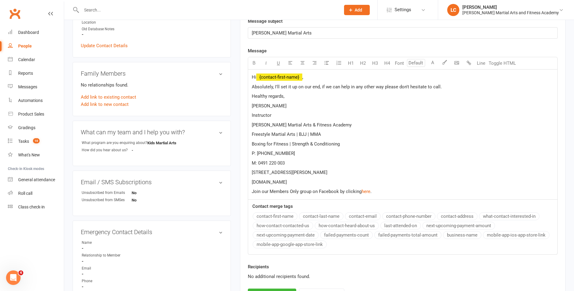
scroll to position [163, 0]
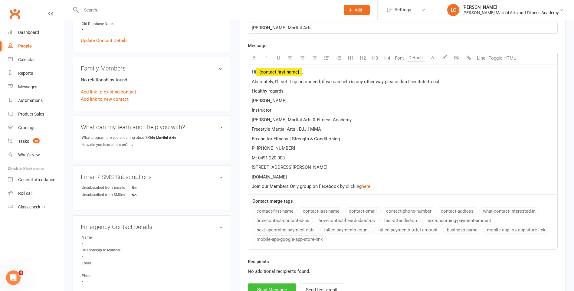
click at [276, 286] on button "Send Message" at bounding box center [272, 289] width 48 height 13
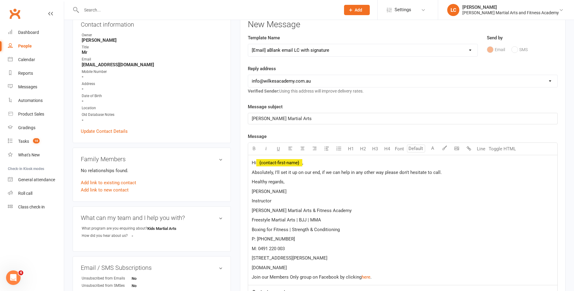
select select
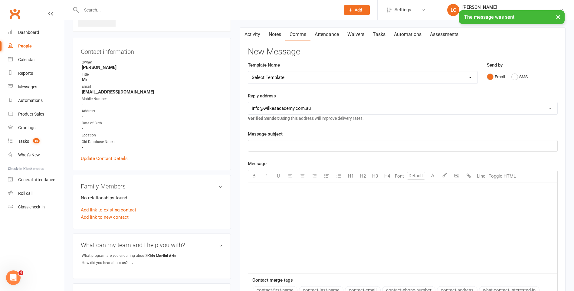
scroll to position [0, 0]
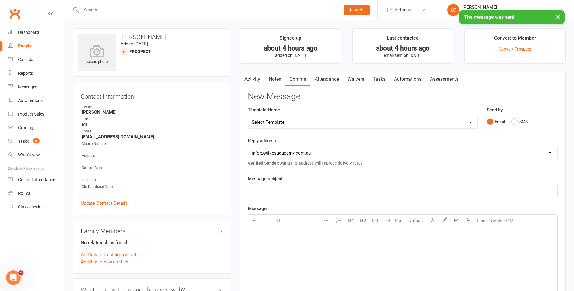
click at [374, 82] on link "Tasks" at bounding box center [378, 79] width 21 height 14
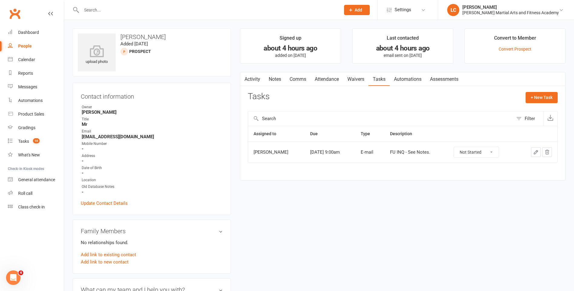
drag, startPoint x: 106, startPoint y: 3, endPoint x: 106, endPoint y: 7, distance: 3.6
click at [106, 4] on div at bounding box center [204, 10] width 263 height 20
click at [107, 12] on input "text" at bounding box center [208, 10] width 257 height 8
paste input "ncsima@iinet.net.au"
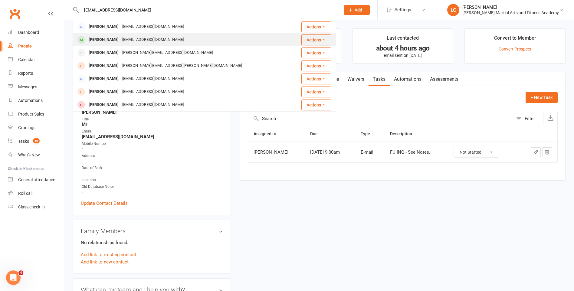
type input "ncsima@iinet.net.au"
click at [144, 39] on div "ncsima@iinet.net.au" at bounding box center [152, 39] width 65 height 9
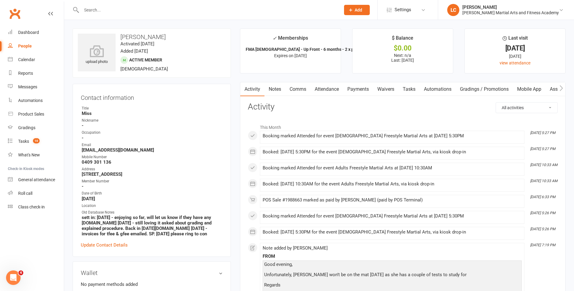
click at [275, 88] on link "Notes" at bounding box center [274, 89] width 21 height 14
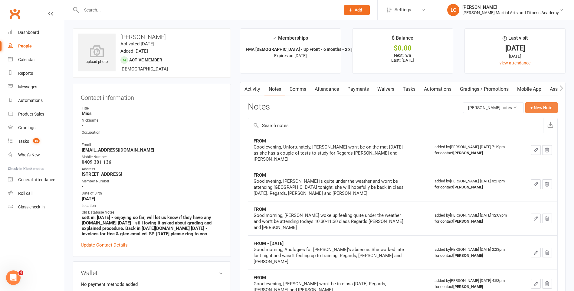
click at [545, 108] on button "+ New Note" at bounding box center [541, 107] width 32 height 11
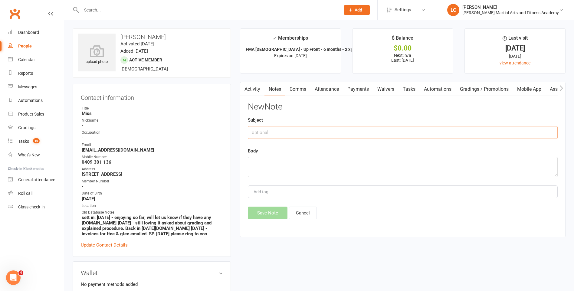
click at [274, 135] on input "text" at bounding box center [403, 132] width 310 height 13
type input "FROM"
click at [259, 180] on div "New Note Subject FROM Body Add tag Save Note Cancel" at bounding box center [403, 160] width 310 height 117
click at [267, 163] on textarea at bounding box center [403, 167] width 310 height 20
paste textarea "Good evening, Unfortunately, Alessandra won’t be on the mat tonight as she is f…"
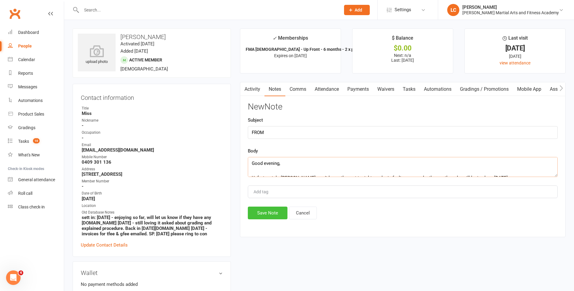
scroll to position [33, 0]
type textarea "Good evening, Unfortunately, Alessandra won’t be on the mat tonight as she is f…"
click at [266, 216] on button "Save Note" at bounding box center [268, 213] width 40 height 13
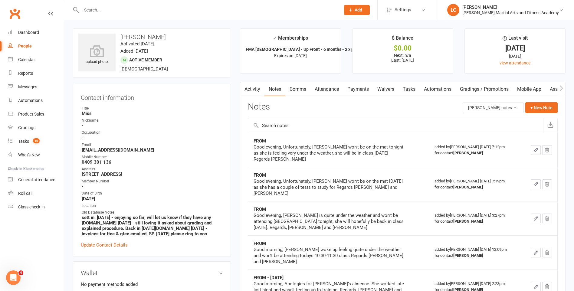
click at [300, 87] on link "Comms" at bounding box center [297, 89] width 25 height 14
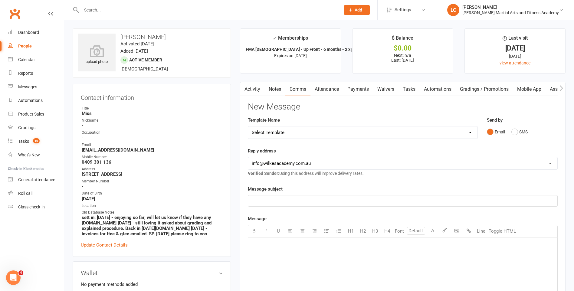
click at [304, 131] on select "Select Template [Email] Birthday Party Enquiry [Email] [DEMOGRAPHIC_DATA] Gradi…" at bounding box center [362, 132] width 229 height 12
select select "40"
click at [248, 126] on select "Select Template [Email] Birthday Party Enquiry [Email] [DEMOGRAPHIC_DATA] Gradi…" at bounding box center [362, 132] width 229 height 12
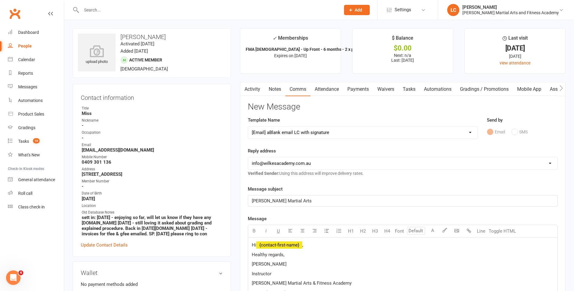
click at [311, 243] on p "Hi ﻿ {contact-first-name} ," at bounding box center [403, 244] width 302 height 7
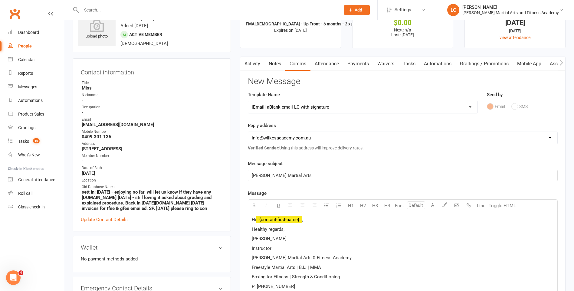
scroll to position [61, 0]
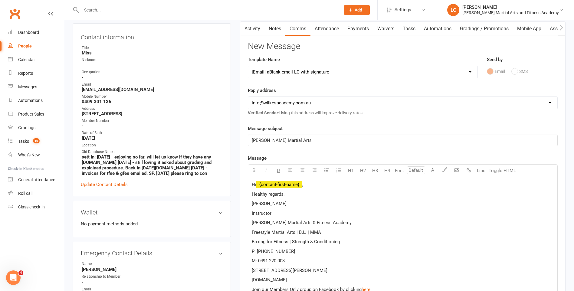
click at [300, 185] on span "﻿ {contact-first-name}" at bounding box center [279, 184] width 46 height 5
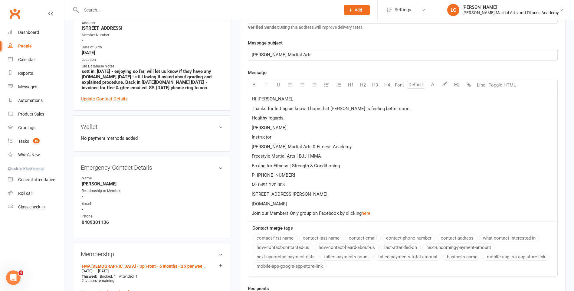
scroll to position [212, 0]
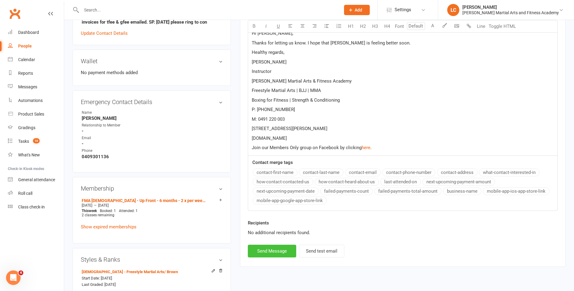
click at [273, 247] on button "Send Message" at bounding box center [272, 251] width 48 height 13
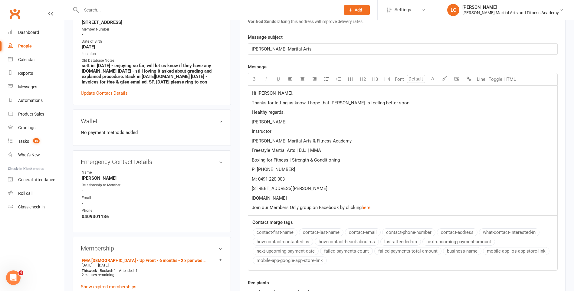
scroll to position [151, 0]
select select
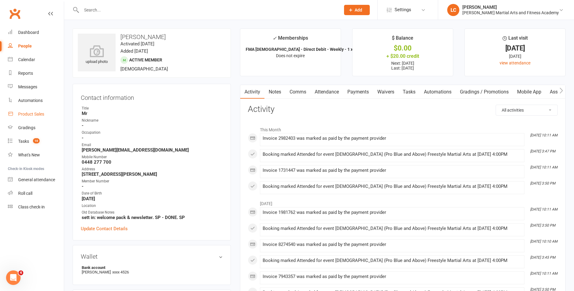
click at [33, 112] on div "Product Sales" at bounding box center [31, 114] width 26 height 5
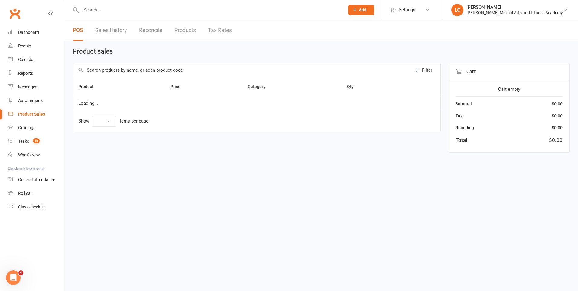
select select "10"
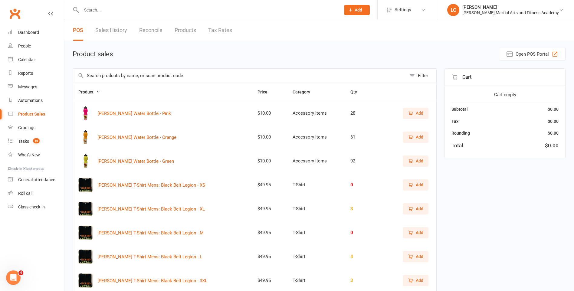
click at [166, 75] on input "text" at bounding box center [239, 76] width 333 height 14
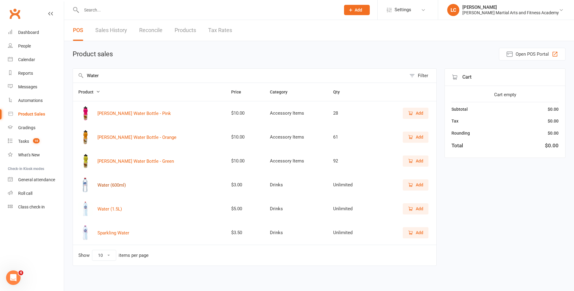
type input "Water"
click at [105, 186] on button "Water (600ml)" at bounding box center [111, 185] width 28 height 7
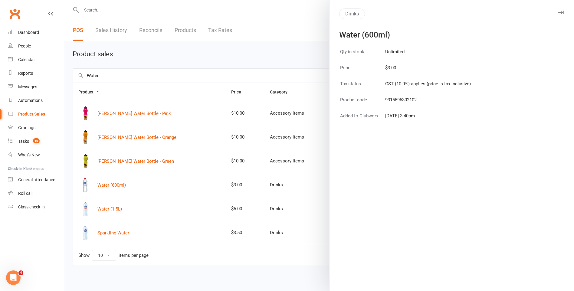
click at [253, 183] on div at bounding box center [319, 145] width 510 height 291
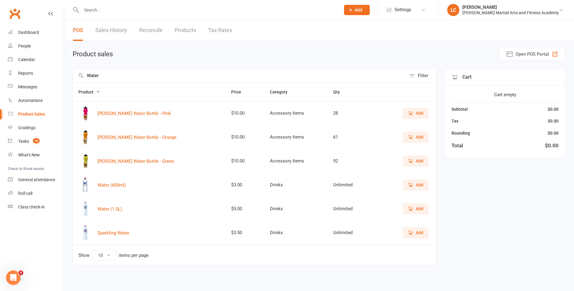
click at [416, 185] on span "Add" at bounding box center [420, 185] width 8 height 7
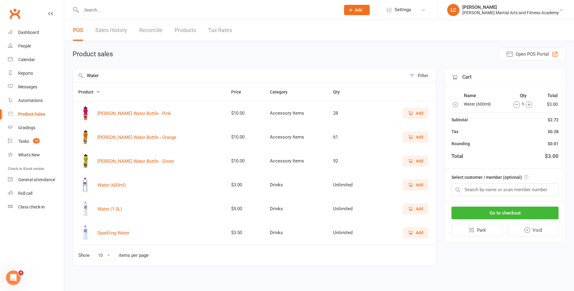
click at [415, 183] on span "Add" at bounding box center [415, 185] width 15 height 7
click at [493, 191] on input "text" at bounding box center [504, 189] width 107 height 13
type input "M"
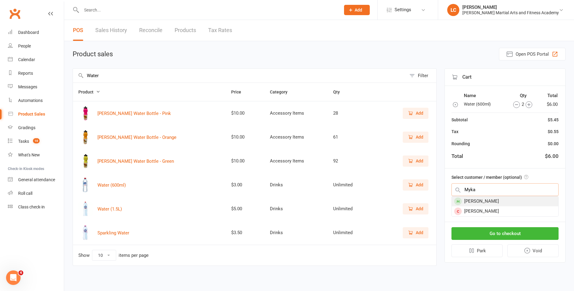
type input "Myka"
click at [494, 198] on div "Myka Barron" at bounding box center [505, 201] width 106 height 10
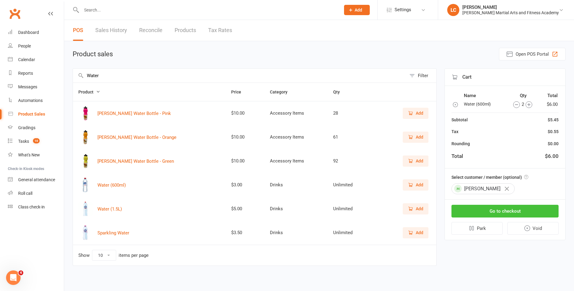
click at [512, 212] on button "Go to checkout" at bounding box center [504, 211] width 107 height 13
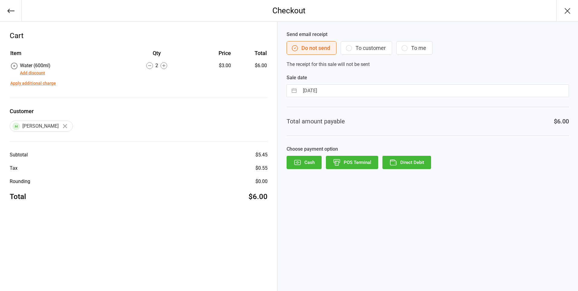
click at [352, 160] on button "POS Terminal" at bounding box center [352, 162] width 52 height 13
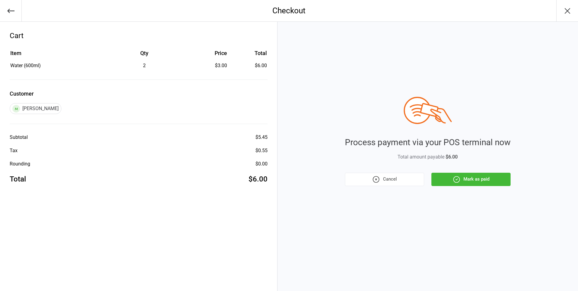
click at [476, 179] on button "Mark as paid" at bounding box center [471, 179] width 79 height 13
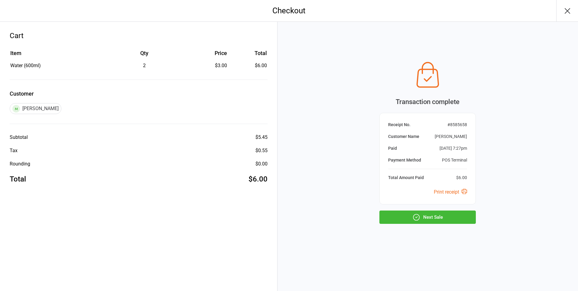
click at [457, 229] on div "Transaction complete Receipt No. # 8585658 Customer Name Myka Barron Paid Aug 1…" at bounding box center [428, 156] width 301 height 269
click at [453, 220] on button "Next Sale" at bounding box center [428, 217] width 97 height 13
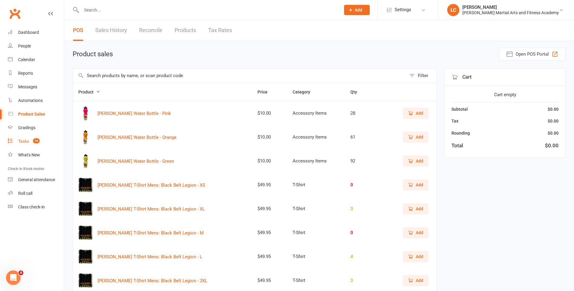
click at [33, 140] on count-badge "10" at bounding box center [35, 141] width 10 height 5
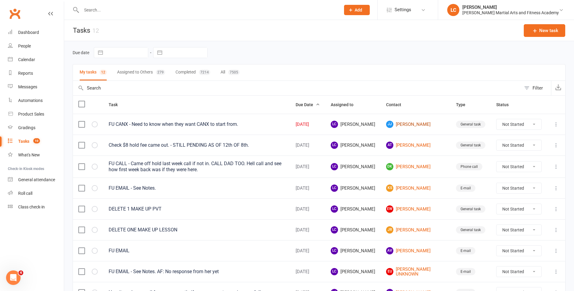
click at [414, 123] on link "[PERSON_NAME] [PERSON_NAME]" at bounding box center [415, 124] width 59 height 7
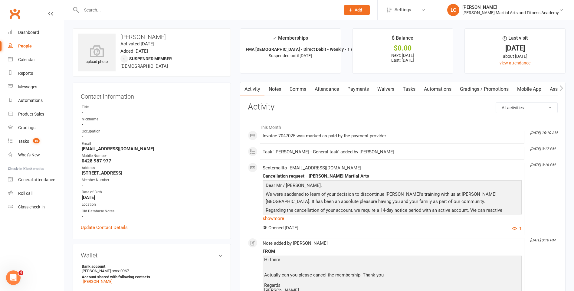
click at [301, 93] on link "Comms" at bounding box center [297, 89] width 25 height 14
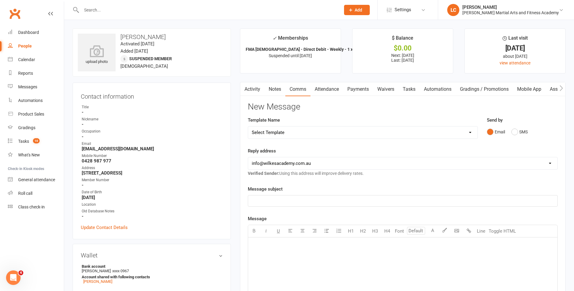
click at [300, 128] on select "Select Template [Email] Birthday Party Enquiry [Email] [DEMOGRAPHIC_DATA] Gradi…" at bounding box center [362, 132] width 229 height 12
click at [304, 129] on div "Template Name Select Template [Email] Birthday Party Enquiry [Email] [DEMOGRAPH…" at bounding box center [363, 127] width 230 height 22
click at [304, 132] on select "Select Template [Email] Birthday Party Enquiry [Email] [DEMOGRAPHIC_DATA] Gradi…" at bounding box center [362, 132] width 229 height 12
select select "40"
click at [248, 126] on select "Select Template [Email] Birthday Party Enquiry [Email] [DEMOGRAPHIC_DATA] Gradi…" at bounding box center [362, 132] width 229 height 12
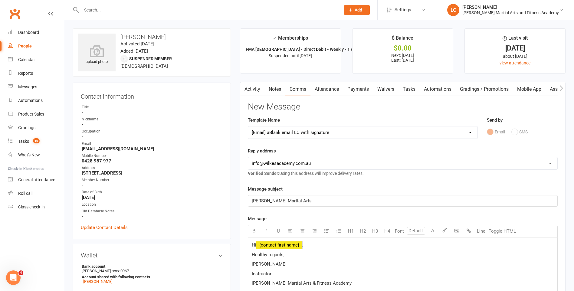
click at [297, 247] on span "﻿ {contact-first-name}" at bounding box center [279, 244] width 46 height 5
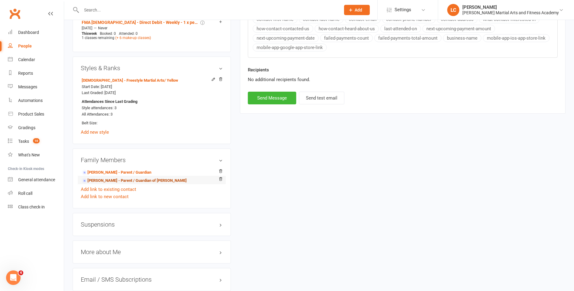
scroll to position [393, 0]
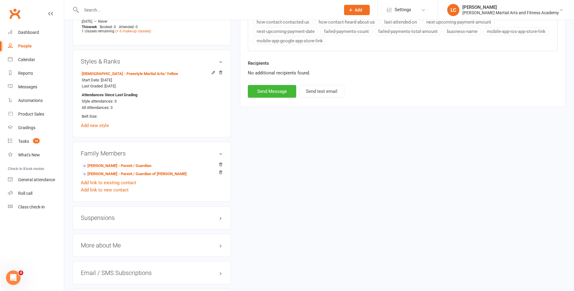
click at [109, 211] on div "Suspensions" at bounding box center [152, 217] width 158 height 23
click at [106, 218] on h3 "Suspensions" at bounding box center [152, 217] width 142 height 7
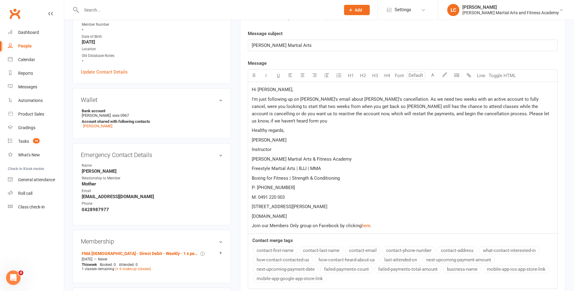
scroll to position [151, 0]
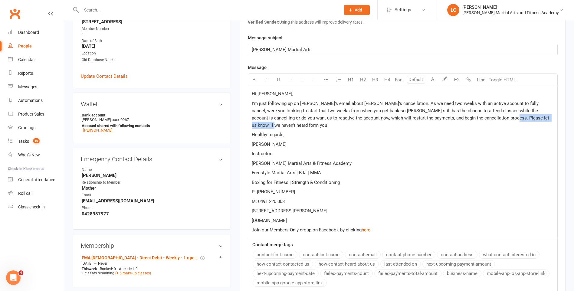
drag, startPoint x: 518, startPoint y: 119, endPoint x: 451, endPoint y: 117, distance: 66.9
click at [456, 119] on p "I'm just following up on [PERSON_NAME]'s email about [PERSON_NAME]'s cancellati…" at bounding box center [403, 114] width 302 height 29
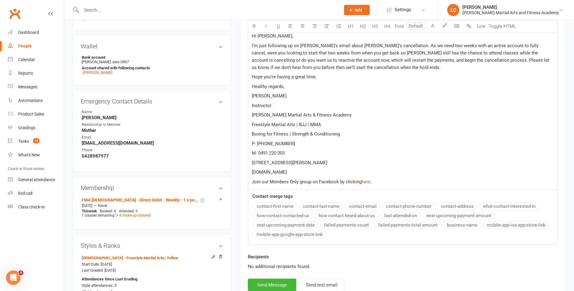
scroll to position [212, 0]
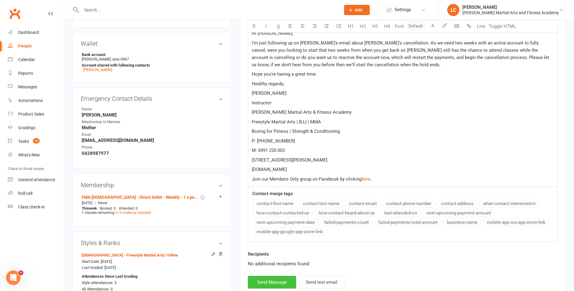
click at [267, 285] on button "Send Message" at bounding box center [272, 282] width 48 height 13
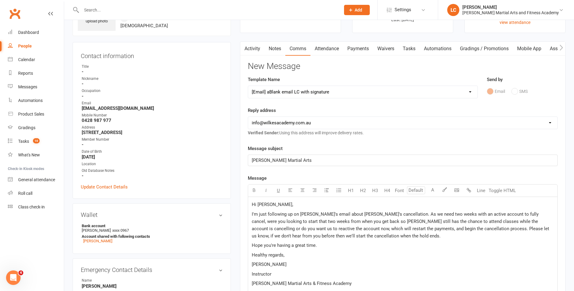
scroll to position [0, 0]
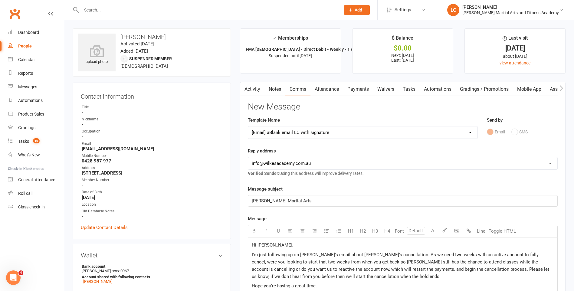
select select
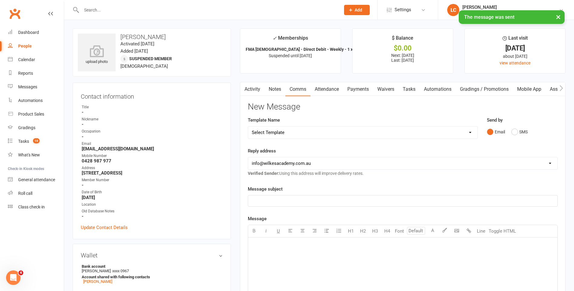
click at [413, 91] on link "Tasks" at bounding box center [408, 89] width 21 height 14
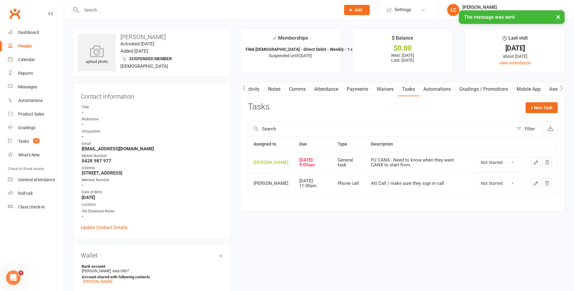
click at [509, 162] on select "Not Started In Progress Waiting Complete" at bounding box center [497, 162] width 45 height 10
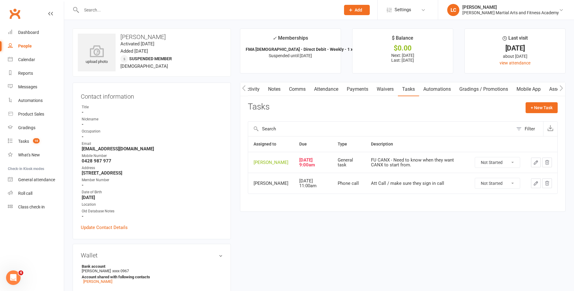
drag, startPoint x: 502, startPoint y: 135, endPoint x: 537, endPoint y: 178, distance: 55.0
click at [502, 136] on input "text" at bounding box center [380, 129] width 265 height 15
click at [535, 164] on icon "button" at bounding box center [536, 163] width 4 height 4
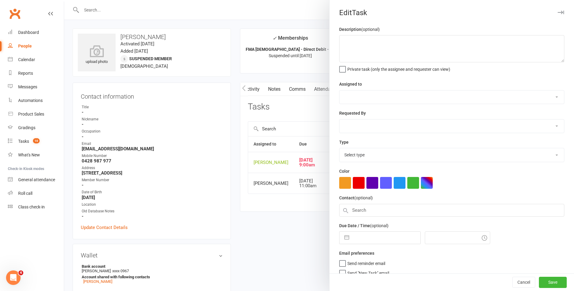
type textarea "FU CANX - Need to know when they want CANX to start from."
select select "47778"
type input "[DATE]"
type input "9:00am"
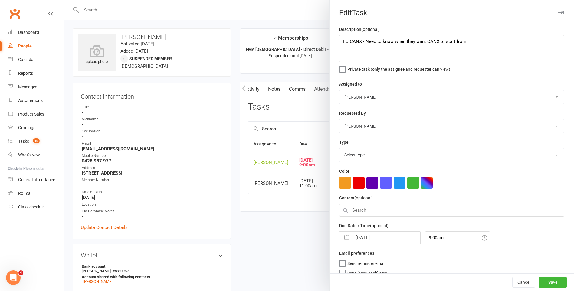
select select "25648"
select select "6"
select select "2025"
select select "7"
select select "2025"
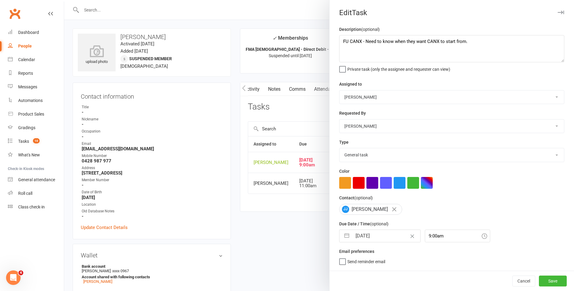
select select "8"
select select "2025"
drag, startPoint x: 376, startPoint y: 236, endPoint x: 385, endPoint y: 237, distance: 8.7
click at [376, 236] on input "[DATE]" at bounding box center [386, 236] width 68 height 12
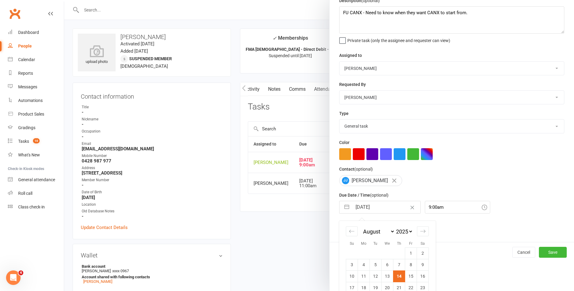
scroll to position [64, 0]
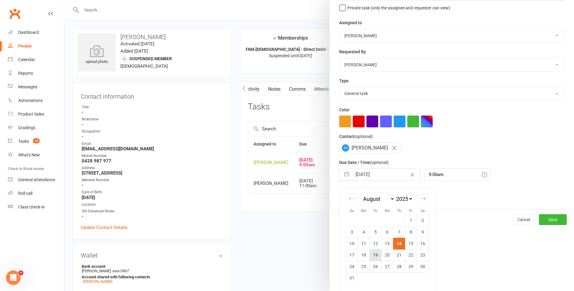
click at [371, 254] on td "19" at bounding box center [376, 254] width 12 height 11
type input "[DATE]"
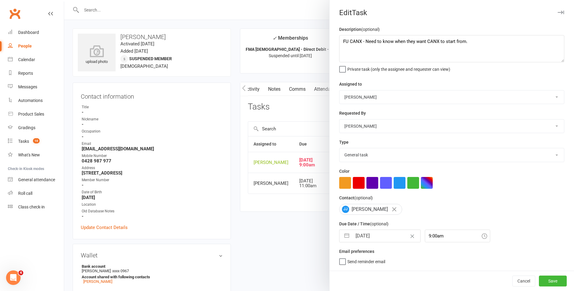
scroll to position [0, 0]
click at [555, 283] on button "Save" at bounding box center [553, 281] width 28 height 11
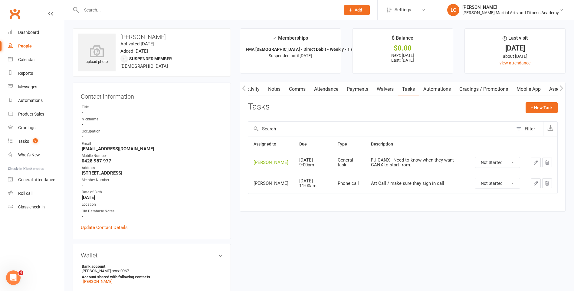
click at [253, 88] on link "Activity" at bounding box center [252, 89] width 24 height 14
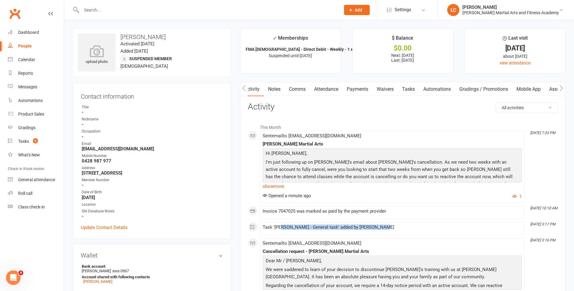
drag, startPoint x: 293, startPoint y: 227, endPoint x: 439, endPoint y: 229, distance: 146.7
click at [439, 229] on div "Task '[PERSON_NAME] - General task' added by [PERSON_NAME]" at bounding box center [392, 227] width 259 height 5
drag, startPoint x: 439, startPoint y: 229, endPoint x: 395, endPoint y: 226, distance: 44.3
click at [395, 226] on div "Task '[PERSON_NAME] - General task' added by [PERSON_NAME]" at bounding box center [392, 227] width 259 height 5
drag, startPoint x: 393, startPoint y: 231, endPoint x: 223, endPoint y: 182, distance: 176.3
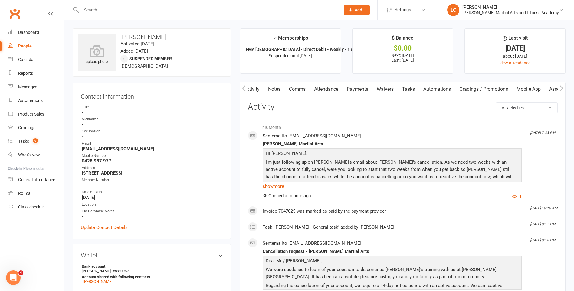
drag, startPoint x: 223, startPoint y: 182, endPoint x: 418, endPoint y: 204, distance: 195.7
click at [361, 164] on p "I'm just following up on [PERSON_NAME]'s email about [PERSON_NAME]'s cancellati…" at bounding box center [392, 178] width 256 height 38
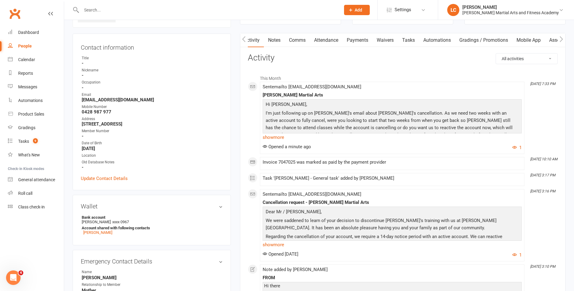
scroll to position [121, 0]
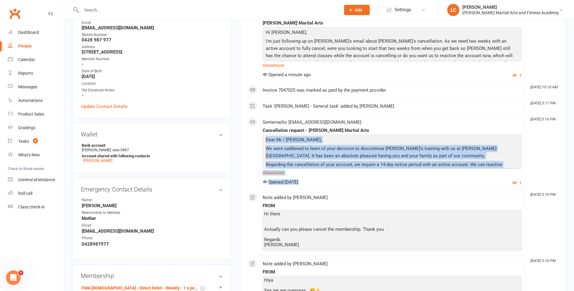
drag, startPoint x: 282, startPoint y: 152, endPoint x: 414, endPoint y: 188, distance: 136.9
click at [414, 188] on li "[DATE] 3:16 PM Sent email to [EMAIL_ADDRESS][DOMAIN_NAME] Cancellation request …" at bounding box center [392, 153] width 264 height 72
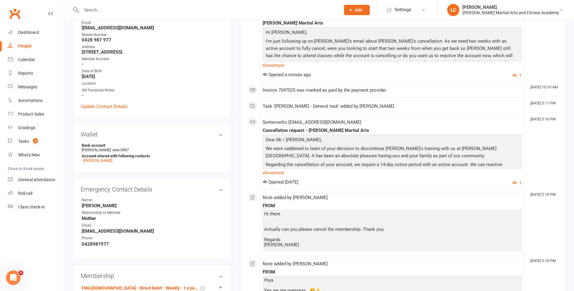
drag, startPoint x: 414, startPoint y: 188, endPoint x: 345, endPoint y: 211, distance: 72.2
click at [345, 206] on div "FROM" at bounding box center [392, 205] width 259 height 5
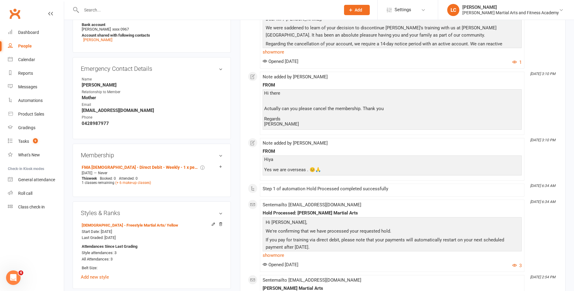
scroll to position [242, 0]
drag, startPoint x: 271, startPoint y: 165, endPoint x: 382, endPoint y: 178, distance: 111.8
click at [381, 179] on li "[DATE] 3:10 PM Note added by [PERSON_NAME] FROM Hiya Yes we are overseas . 😊🙏" at bounding box center [392, 159] width 264 height 43
drag, startPoint x: 382, startPoint y: 178, endPoint x: 350, endPoint y: 176, distance: 32.5
click at [350, 173] on div "Hiya Yes we are overseas . 😊🙏" at bounding box center [392, 165] width 259 height 20
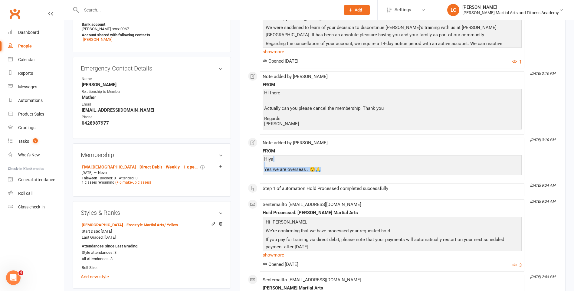
drag, startPoint x: 345, startPoint y: 246, endPoint x: 258, endPoint y: 211, distance: 93.9
click at [258, 211] on div "This Month [DATE] 7:33 PM Sent email to [EMAIL_ADDRESS][DOMAIN_NAME] [PERSON_NA…" at bounding box center [403, 250] width 310 height 742
click at [420, 238] on p "If you pay for training via direct debit, please note that your payments will a…" at bounding box center [392, 244] width 256 height 16
drag, startPoint x: 354, startPoint y: 141, endPoint x: 356, endPoint y: 152, distance: 10.5
click at [354, 142] on div "Note added by [PERSON_NAME]" at bounding box center [392, 142] width 259 height 5
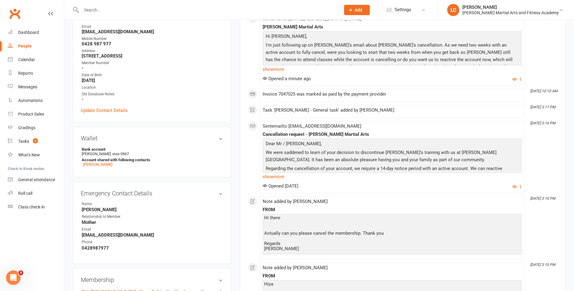
scroll to position [0, 0]
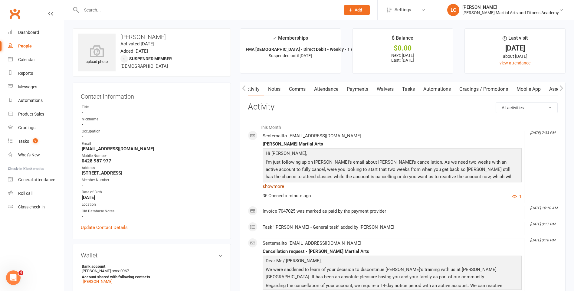
click at [273, 182] on link "show more" at bounding box center [392, 186] width 259 height 8
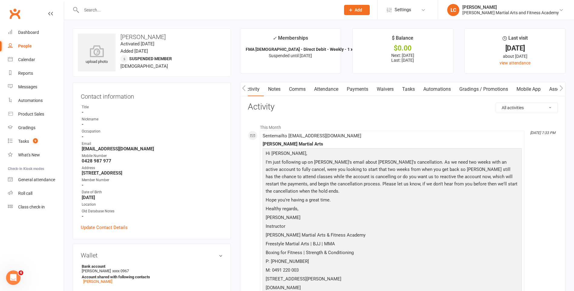
click at [433, 126] on li "This Month" at bounding box center [403, 126] width 310 height 10
click at [411, 93] on link "Tasks" at bounding box center [408, 89] width 21 height 14
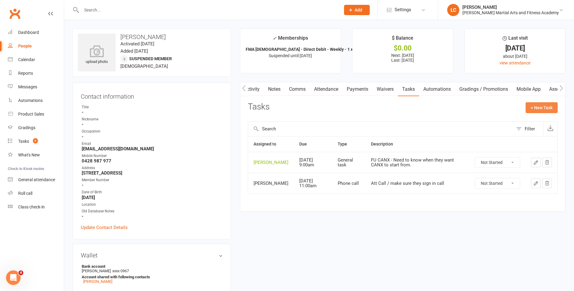
click at [540, 104] on button "+ New Task" at bounding box center [541, 107] width 32 height 11
select select "47778"
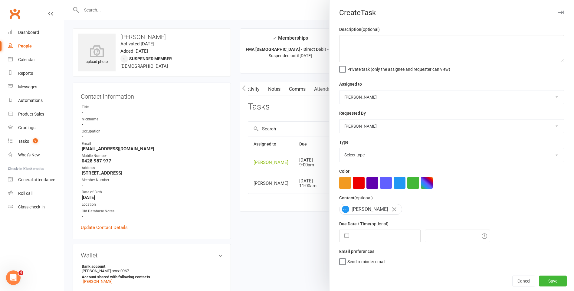
click at [387, 98] on select "[PERSON_NAME] [PERSON_NAME] [PERSON_NAME] [PERSON_NAME] [PERSON_NAME] [PERSON_N…" at bounding box center [451, 96] width 224 height 13
select select "47660"
click at [339, 91] on select "[PERSON_NAME] [PERSON_NAME] [PERSON_NAME] [PERSON_NAME] [PERSON_NAME] [PERSON_N…" at bounding box center [451, 96] width 224 height 13
click at [378, 45] on textarea at bounding box center [451, 48] width 225 height 27
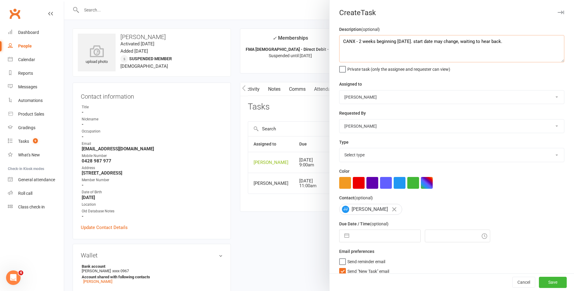
type textarea "CANX - 2 weeks beginning [DATE]. start date may change, waiting to hear back."
click at [390, 157] on select "Select type E-mail General task Meeting Phone call Sett in calls Add new task t…" at bounding box center [451, 154] width 224 height 13
select select "25648"
click at [339, 149] on select "Select type E-mail General task Meeting Phone call Sett in calls Add new task t…" at bounding box center [451, 154] width 224 height 13
click at [340, 271] on label "Send "New Task" email" at bounding box center [364, 270] width 50 height 6
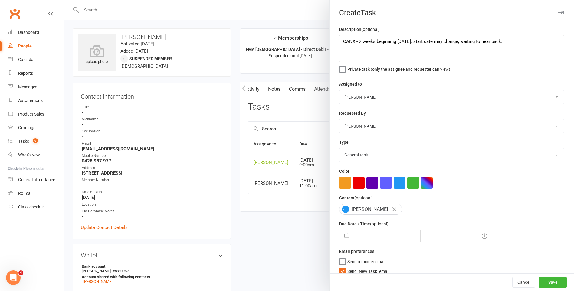
click at [340, 267] on input "Send "New Task" email" at bounding box center [364, 267] width 50 height 0
click at [378, 241] on input "text" at bounding box center [386, 236] width 68 height 12
select select "6"
select select "2025"
select select "7"
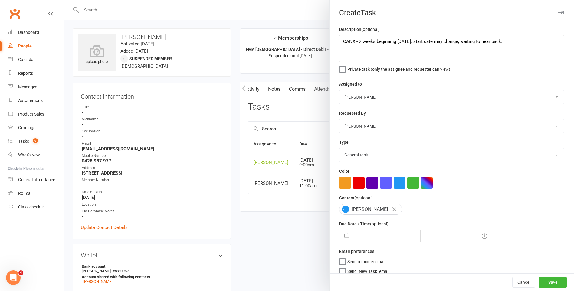
select select "2025"
select select "8"
select select "2025"
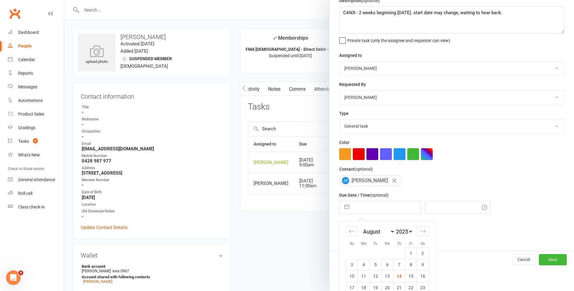
scroll to position [64, 0]
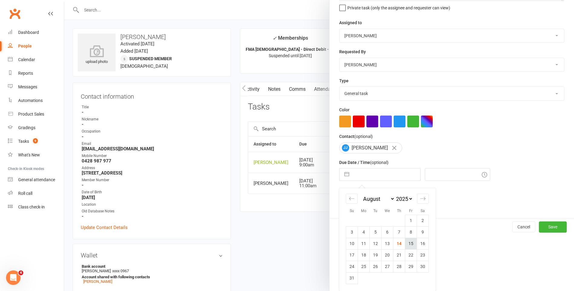
click at [410, 244] on td "15" at bounding box center [411, 243] width 12 height 11
type input "[DATE]"
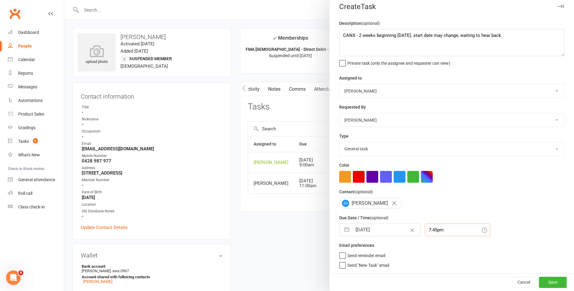
drag, startPoint x: 447, startPoint y: 223, endPoint x: 447, endPoint y: 230, distance: 6.7
click at [446, 226] on input "7:45pm" at bounding box center [457, 230] width 65 height 13
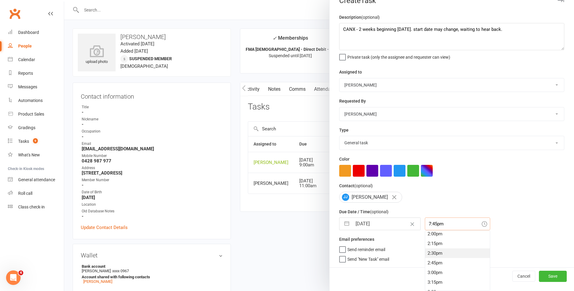
scroll to position [543, 0]
click at [443, 238] on div "2:00pm" at bounding box center [457, 235] width 65 height 10
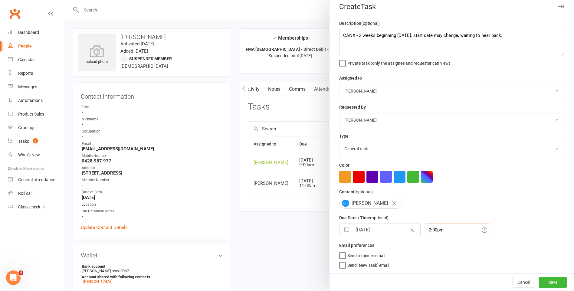
click at [443, 224] on input "2:00pm" at bounding box center [457, 230] width 65 height 13
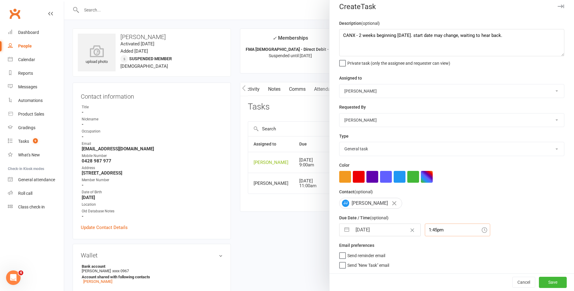
click at [439, 225] on input "1:45pm" at bounding box center [457, 230] width 65 height 13
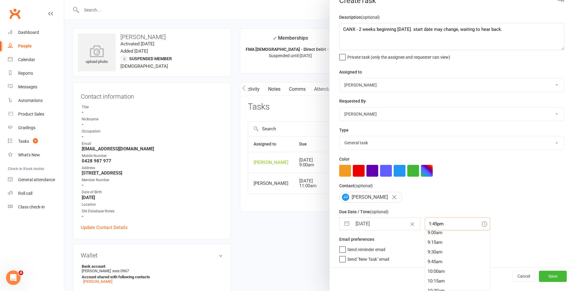
scroll to position [281, 0]
click at [434, 238] on div "7:15am" at bounding box center [457, 236] width 65 height 10
type input "7:15am"
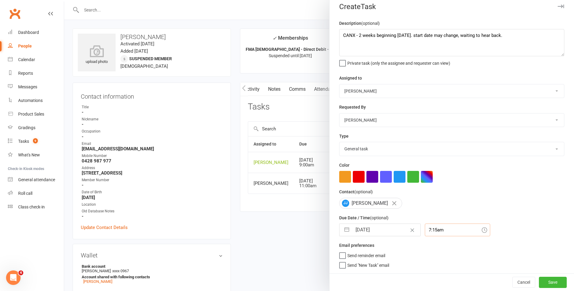
scroll to position [8, 0]
click at [542, 281] on button "Save" at bounding box center [553, 282] width 28 height 11
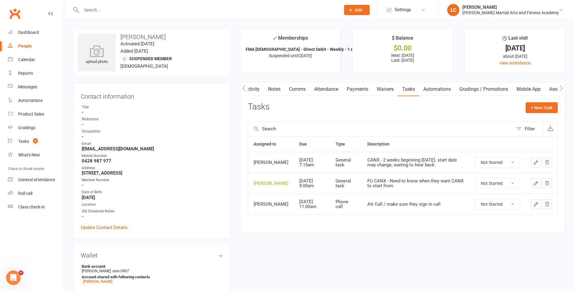
click at [121, 10] on input "text" at bounding box center [208, 10] width 257 height 8
paste input "kiaraslater1 <[EMAIL_ADDRESS][DOMAIN_NAME]>"
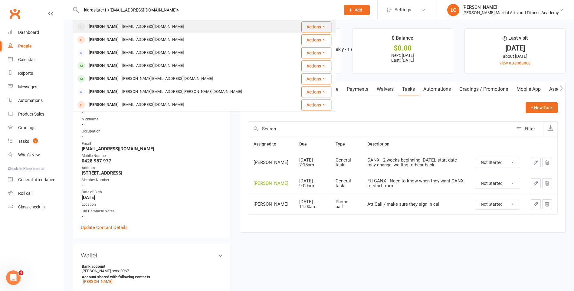
type input "kiaraslater1 <[EMAIL_ADDRESS][DOMAIN_NAME]>"
click at [120, 27] on div "[EMAIL_ADDRESS][DOMAIN_NAME]" at bounding box center [152, 26] width 65 height 9
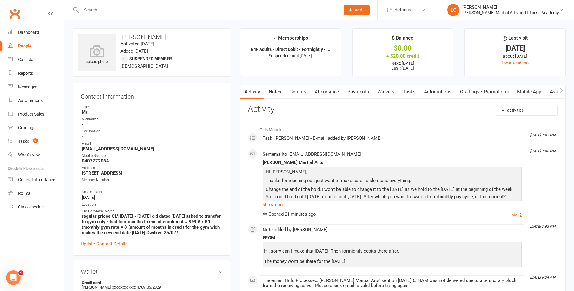
click at [271, 87] on link "Notes" at bounding box center [274, 92] width 21 height 14
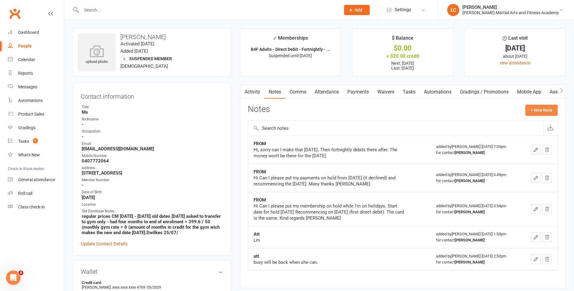
click at [535, 109] on button "+ New Note" at bounding box center [541, 110] width 32 height 11
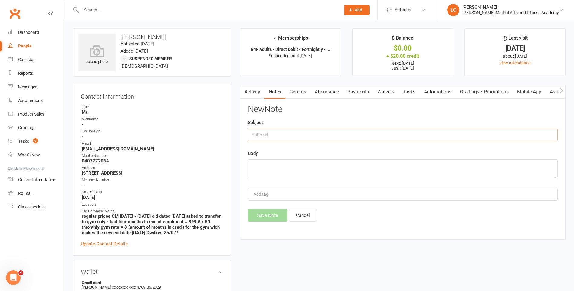
click at [287, 130] on input "text" at bounding box center [403, 135] width 310 height 13
type input "FROM"
click at [286, 167] on textarea at bounding box center [403, 169] width 310 height 20
paste textarea "Hi [PERSON_NAME] Sorry that should have been October. Recommence payments from …"
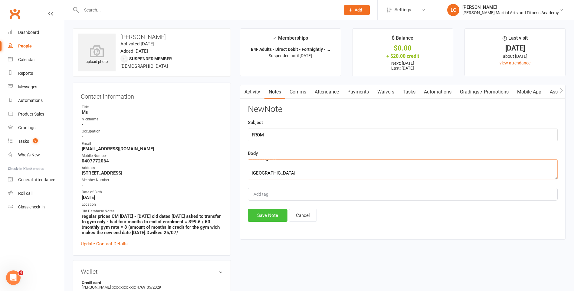
type textarea "Hi [PERSON_NAME] Sorry that should have been October. Recommence payments from …"
click at [271, 214] on button "Save Note" at bounding box center [268, 215] width 40 height 13
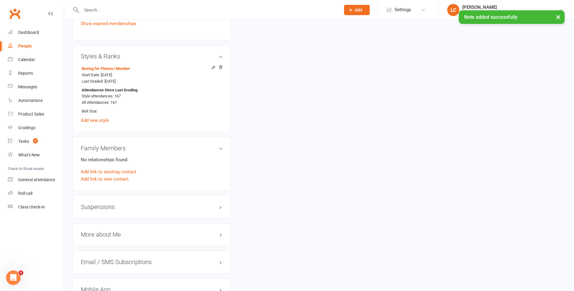
scroll to position [424, 0]
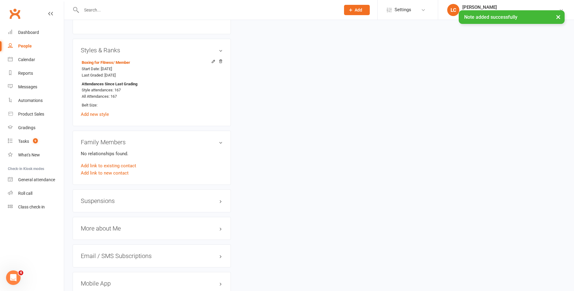
click at [109, 202] on h3 "Suspensions" at bounding box center [152, 201] width 142 height 7
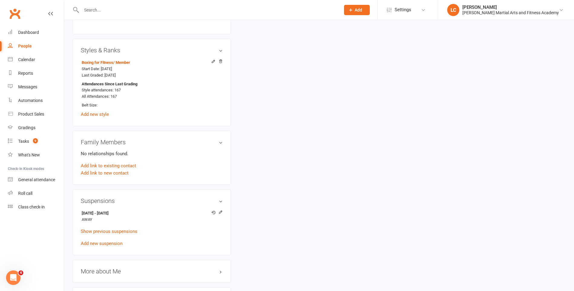
click at [404, 201] on div "upload photo [PERSON_NAME] Activated [DATE] Added [DATE] Suspended member [DEMO…" at bounding box center [319, 50] width 502 height 890
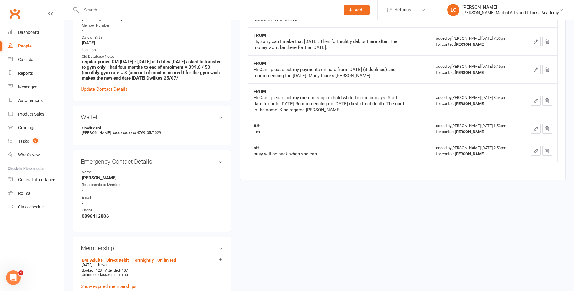
scroll to position [0, 0]
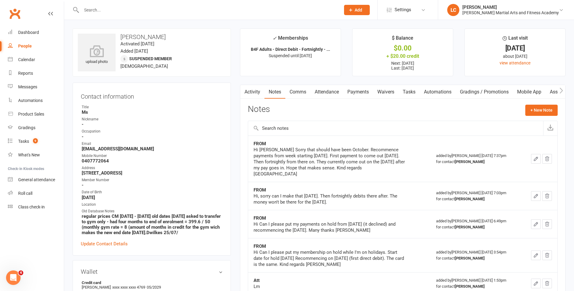
click at [350, 85] on link "Payments" at bounding box center [358, 92] width 30 height 14
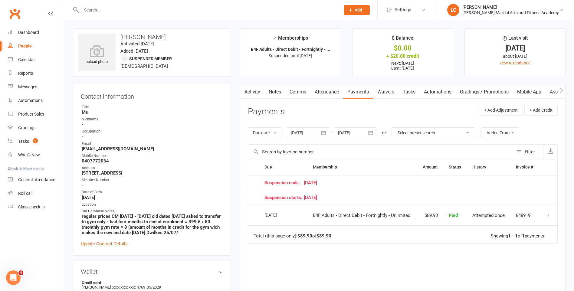
click at [352, 131] on div at bounding box center [355, 132] width 42 height 11
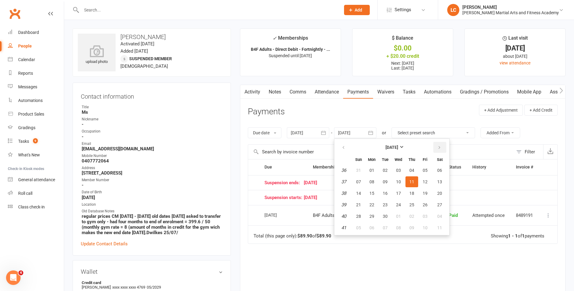
click at [439, 145] on button "button" at bounding box center [439, 147] width 13 height 11
click at [439, 182] on span "11" at bounding box center [439, 181] width 5 height 5
type input "[DATE]"
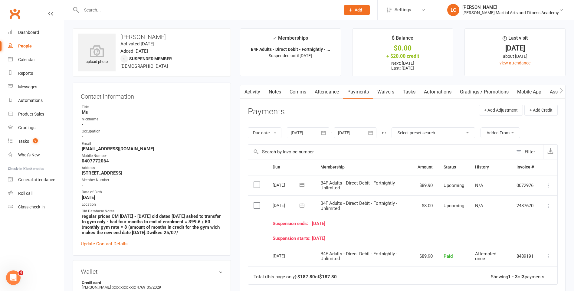
drag, startPoint x: 375, startPoint y: 187, endPoint x: 312, endPoint y: 181, distance: 63.2
click at [312, 181] on tr "Select this [DATE] [PERSON_NAME] B4F Adults - Direct Debit - Fortnightly - Unli…" at bounding box center [402, 185] width 309 height 21
click at [414, 194] on td "$89.90" at bounding box center [425, 185] width 26 height 21
drag, startPoint x: 332, startPoint y: 184, endPoint x: 293, endPoint y: 178, distance: 39.5
click at [293, 178] on tr "Select this [DATE] [PERSON_NAME] B4F Adults - Direct Debit - Fortnightly - Unli…" at bounding box center [402, 185] width 309 height 21
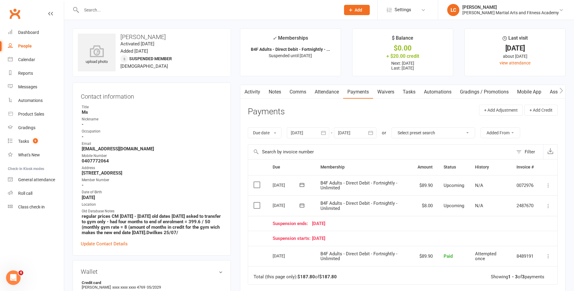
drag, startPoint x: 293, startPoint y: 178, endPoint x: 416, endPoint y: 198, distance: 124.5
click at [416, 198] on td "$8.00" at bounding box center [425, 205] width 26 height 21
click at [406, 97] on link "Tasks" at bounding box center [408, 92] width 21 height 14
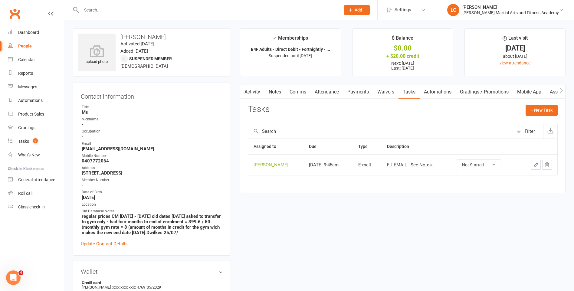
click at [272, 90] on link "Notes" at bounding box center [274, 92] width 21 height 14
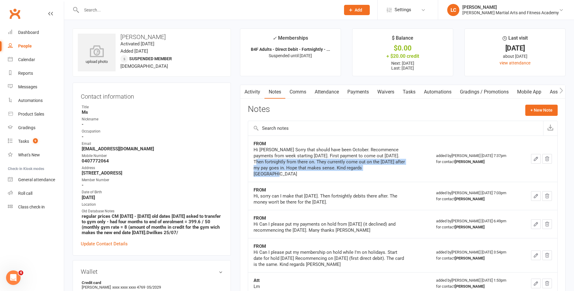
drag, startPoint x: 267, startPoint y: 163, endPoint x: 404, endPoint y: 168, distance: 136.5
click at [404, 168] on div "Hi [PERSON_NAME] Sorry that should have been October. Recommence payments from …" at bounding box center [329, 162] width 151 height 30
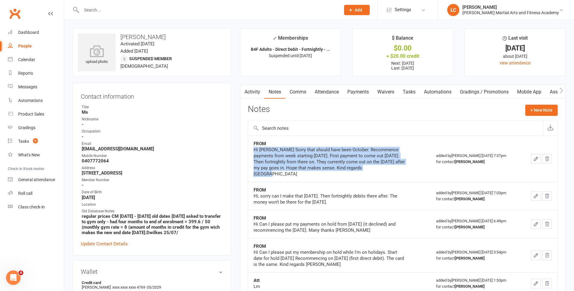
drag, startPoint x: 317, startPoint y: 151, endPoint x: 289, endPoint y: 143, distance: 29.1
click at [289, 143] on div "FROM Hi [PERSON_NAME] Sorry that should have been October. Recommence payments …" at bounding box center [329, 159] width 151 height 36
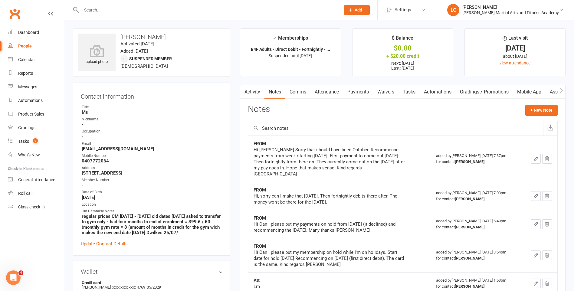
click at [450, 167] on td "added by [PERSON_NAME] [DATE] 7:37pm for contact [PERSON_NAME]" at bounding box center [475, 159] width 91 height 46
drag, startPoint x: 261, startPoint y: 167, endPoint x: 402, endPoint y: 169, distance: 141.0
click at [402, 169] on div "Hi [PERSON_NAME] Sorry that should have been October. Recommence payments from …" at bounding box center [329, 162] width 151 height 30
drag, startPoint x: 402, startPoint y: 169, endPoint x: 397, endPoint y: 164, distance: 7.1
click at [396, 171] on td "FROM Hi [PERSON_NAME] Sorry that should have been October. Recommence payments …" at bounding box center [339, 159] width 182 height 46
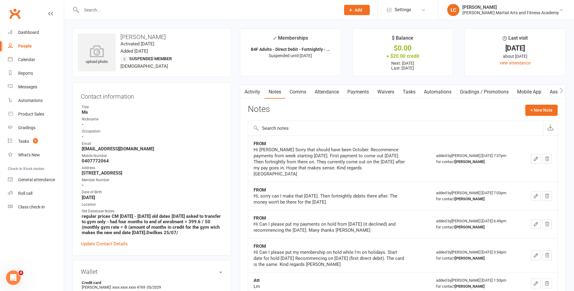
click at [398, 89] on link "Waivers" at bounding box center [385, 92] width 25 height 14
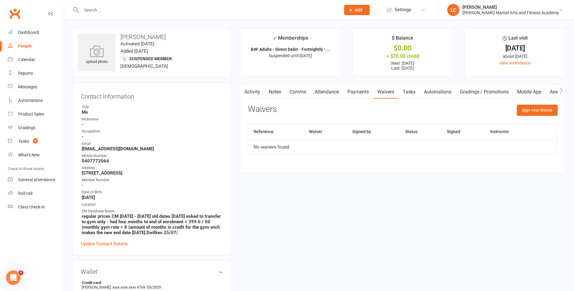
click at [411, 87] on link "Tasks" at bounding box center [408, 92] width 21 height 14
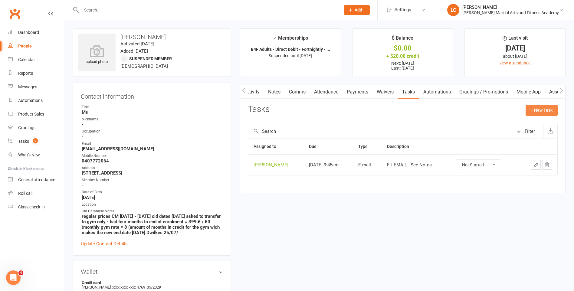
click at [531, 111] on button "+ New Task" at bounding box center [541, 110] width 32 height 11
select select "47778"
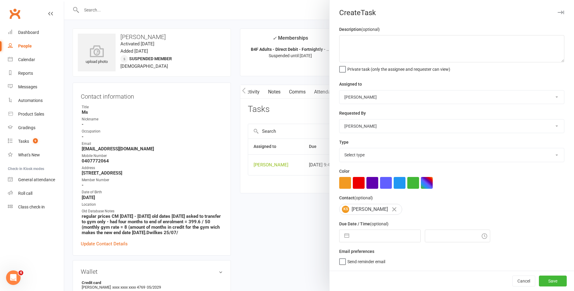
click at [373, 96] on select "[PERSON_NAME] [PERSON_NAME] [PERSON_NAME] [PERSON_NAME] [PERSON_NAME] [PERSON_N…" at bounding box center [451, 96] width 224 height 13
drag, startPoint x: 281, startPoint y: 244, endPoint x: 281, endPoint y: 239, distance: 4.8
click at [281, 243] on div at bounding box center [319, 145] width 510 height 291
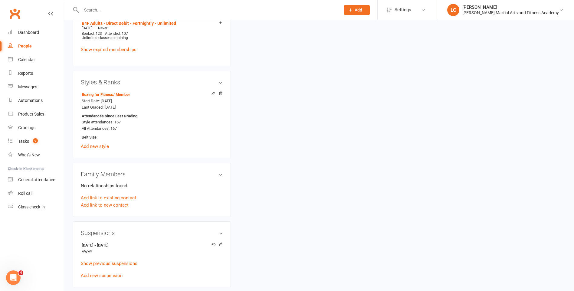
scroll to position [514, 0]
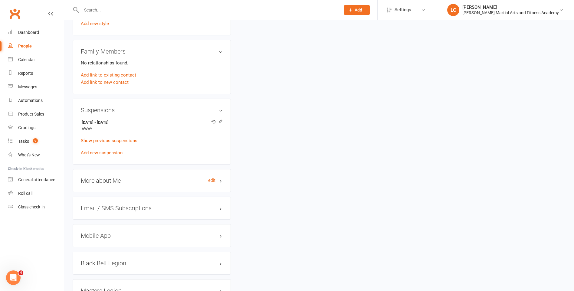
click at [121, 178] on h3 "More about Me edit" at bounding box center [152, 180] width 142 height 7
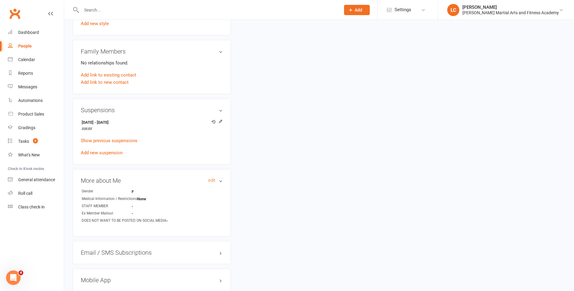
click at [121, 178] on h3 "More about Me edit" at bounding box center [152, 180] width 142 height 7
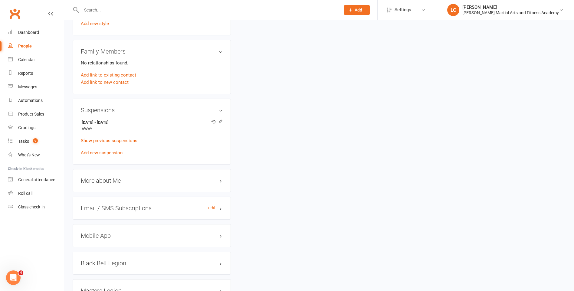
click at [107, 207] on h3 "Email / SMS Subscriptions edit" at bounding box center [152, 208] width 142 height 7
click at [98, 177] on h3 "More about Me edit" at bounding box center [152, 180] width 142 height 7
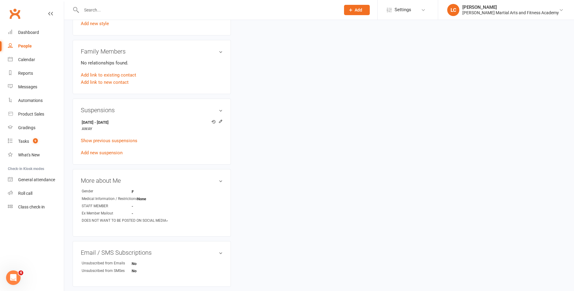
click at [182, 109] on h3 "Suspensions" at bounding box center [152, 110] width 142 height 7
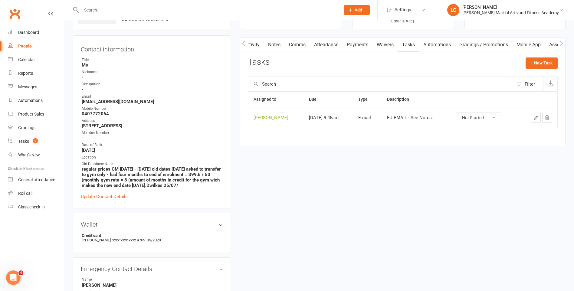
scroll to position [0, 0]
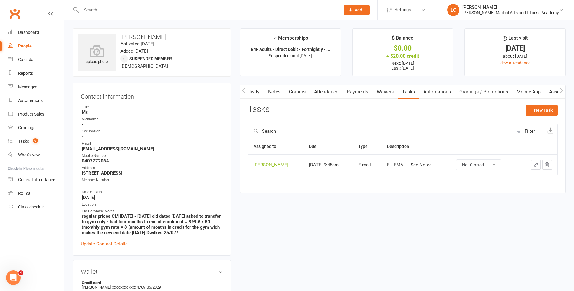
click at [539, 116] on div "+ New Task" at bounding box center [541, 112] width 32 height 14
click at [535, 117] on div "+ New Task" at bounding box center [541, 112] width 32 height 14
click at [538, 114] on button "+ New Task" at bounding box center [541, 110] width 32 height 11
select select "47778"
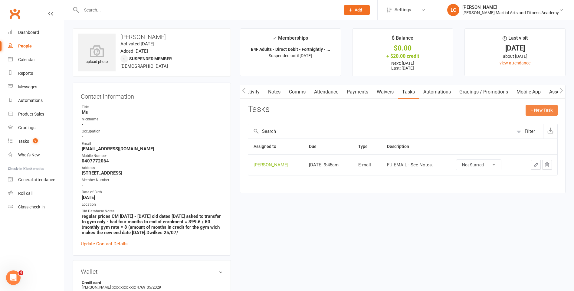
select select "47778"
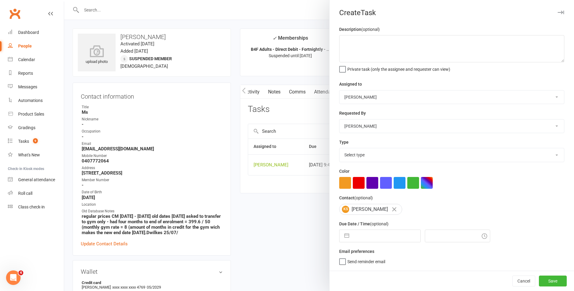
click at [393, 89] on div "Assigned to [PERSON_NAME] [PERSON_NAME] [PERSON_NAME] [PERSON_NAME] [PERSON_NAM…" at bounding box center [451, 92] width 225 height 24
click at [393, 93] on select "[PERSON_NAME] [PERSON_NAME] [PERSON_NAME] [PERSON_NAME] [PERSON_NAME] [PERSON_N…" at bounding box center [451, 96] width 224 height 13
select select "47660"
click at [339, 91] on select "[PERSON_NAME] [PERSON_NAME] [PERSON_NAME] [PERSON_NAME] [PERSON_NAME] [PERSON_N…" at bounding box center [451, 96] width 224 height 13
click at [394, 50] on textarea at bounding box center [451, 48] width 225 height 27
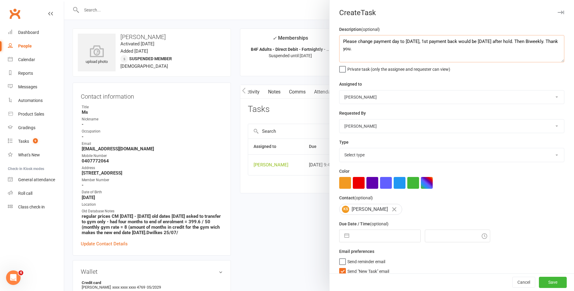
type textarea "Please change payment day to [DATE], 1st payment back would be [DATE] after hol…"
click at [385, 162] on select "Select type E-mail General task Meeting Phone call Sett in calls Add new task t…" at bounding box center [451, 154] width 224 height 13
select select "25648"
click at [339, 149] on select "Select type E-mail General task Meeting Phone call Sett in calls Add new task t…" at bounding box center [451, 154] width 224 height 13
drag, startPoint x: 342, startPoint y: 275, endPoint x: 342, endPoint y: 271, distance: 3.6
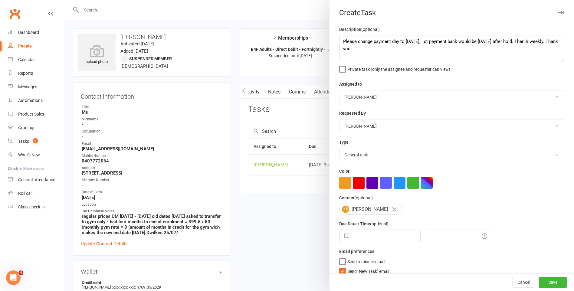
click at [342, 274] on div "Cancel Save" at bounding box center [451, 282] width 244 height 17
click at [342, 271] on label "Send "New Task" email" at bounding box center [364, 270] width 50 height 6
click at [342, 267] on input "Send "New Task" email" at bounding box center [364, 267] width 50 height 0
click at [369, 235] on input "text" at bounding box center [386, 236] width 68 height 12
select select "6"
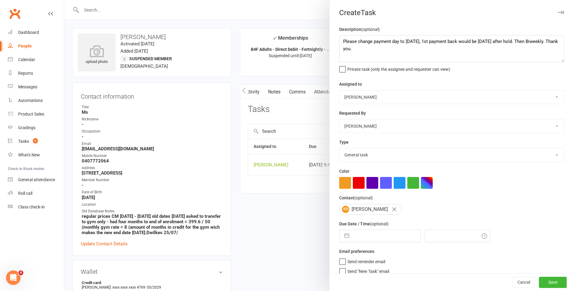
select select "2025"
select select "7"
select select "2025"
select select "8"
select select "2025"
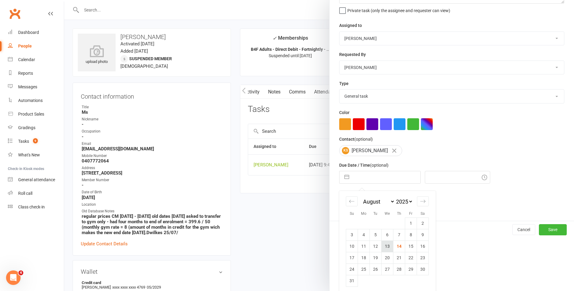
scroll to position [64, 0]
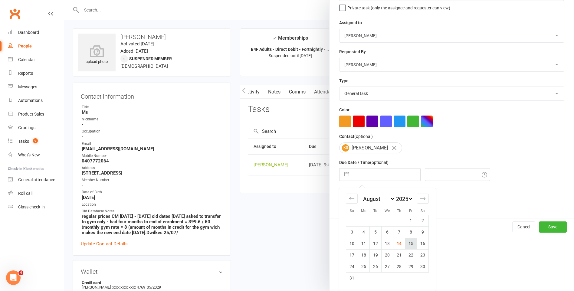
click at [412, 244] on td "15" at bounding box center [411, 243] width 12 height 11
type input "[DATE]"
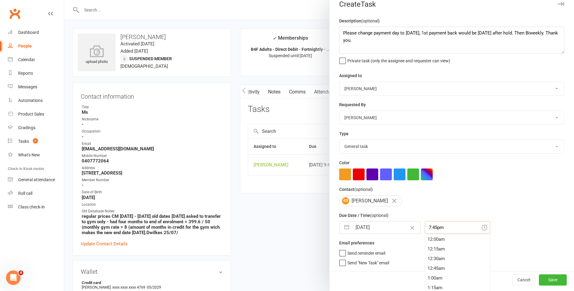
click at [436, 231] on div "7:45pm 12:00am 12:15am 12:30am 12:45am 1:00am 1:15am 1:30am 1:45am 2:00am 2:15a…" at bounding box center [457, 227] width 65 height 13
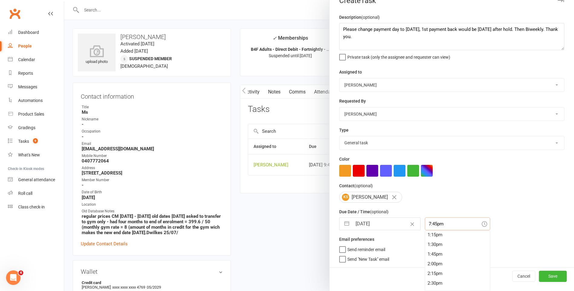
scroll to position [422, 0]
click at [431, 259] on div "11:30am" at bounding box center [457, 259] width 65 height 10
type input "11:30am"
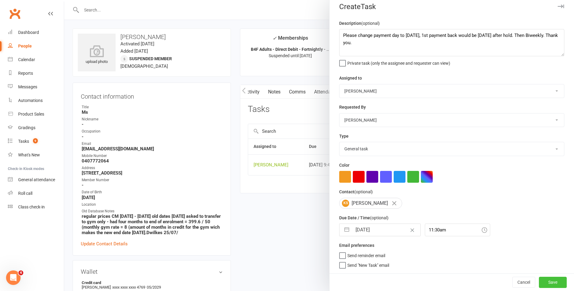
click at [539, 278] on button "Save" at bounding box center [553, 282] width 28 height 11
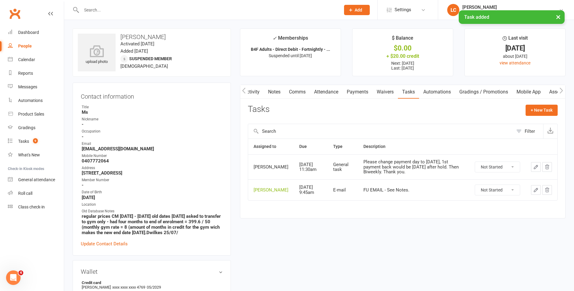
click at [295, 88] on link "Comms" at bounding box center [297, 92] width 25 height 14
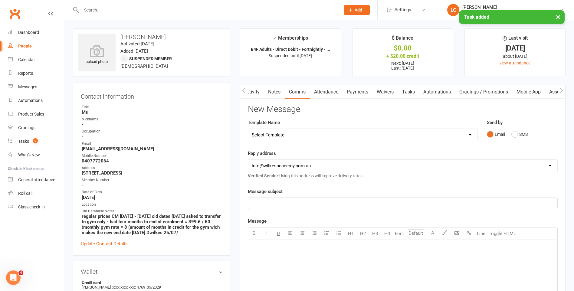
click at [315, 132] on select "Select Template [Email] Birthday Party Enquiry [Email] [DEMOGRAPHIC_DATA] Gradi…" at bounding box center [362, 135] width 229 height 12
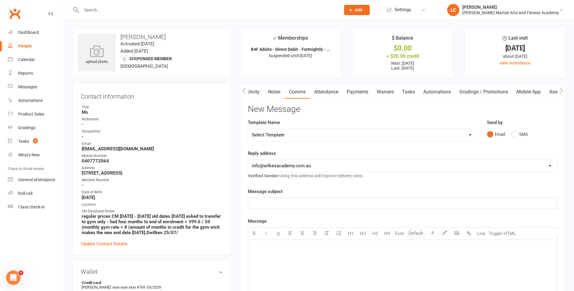
click at [284, 132] on select "Select Template [Email] Birthday Party Enquiry [Email] [DEMOGRAPHIC_DATA] Gradi…" at bounding box center [362, 135] width 229 height 12
select select "40"
click at [248, 129] on select "Select Template [Email] Birthday Party Enquiry [Email] [DEMOGRAPHIC_DATA] Gradi…" at bounding box center [362, 135] width 229 height 12
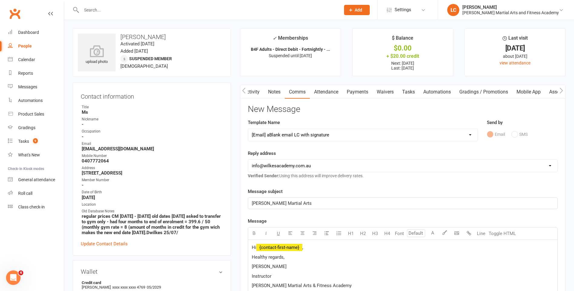
click at [309, 251] on p "Hi ﻿ {contact-first-name} ," at bounding box center [403, 247] width 302 height 7
click at [361, 256] on p "Thank you for the clarification, it is greatly apricated." at bounding box center [403, 257] width 302 height 7
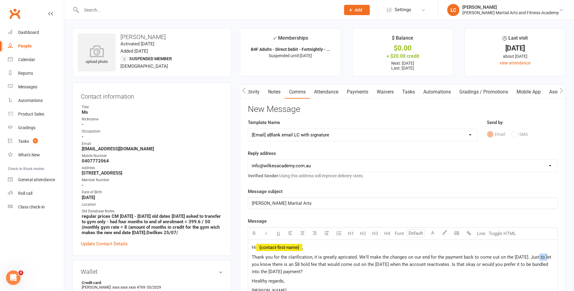
drag, startPoint x: 543, startPoint y: 257, endPoint x: 546, endPoint y: 259, distance: 3.4
click at [546, 259] on span "Thank you for the clarification, it is greatly apricated. We'll make the change…" at bounding box center [402, 264] width 301 height 20
click at [543, 257] on span "Thank you for the clarification, it is greatly apricated. We'll make the change…" at bounding box center [402, 264] width 301 height 20
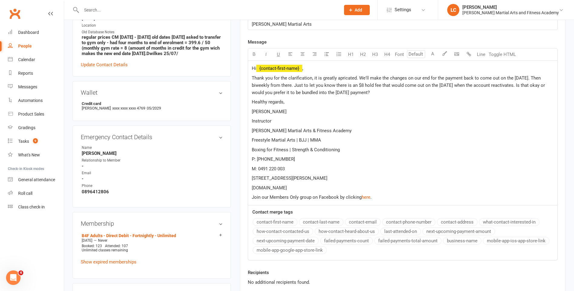
scroll to position [212, 0]
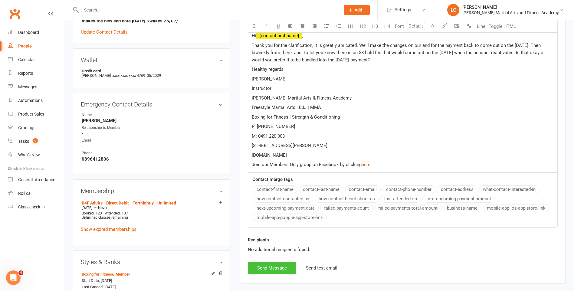
click at [268, 266] on button "Send Message" at bounding box center [272, 268] width 48 height 13
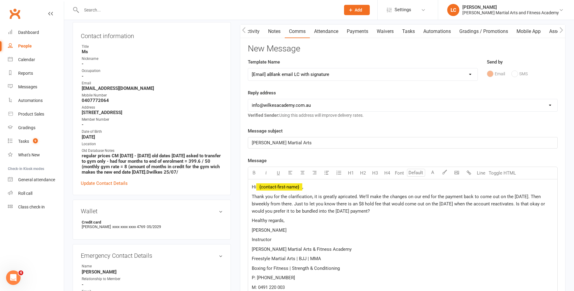
select select
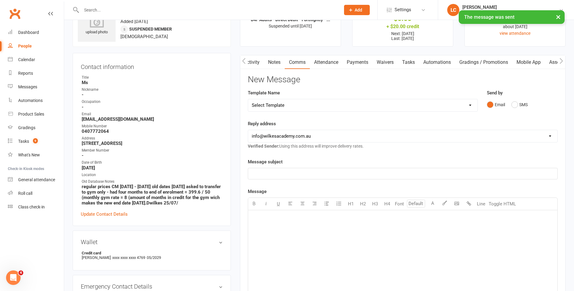
scroll to position [0, 0]
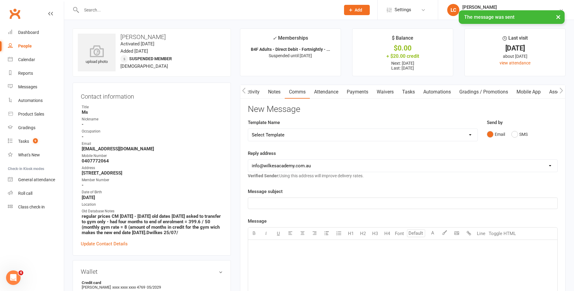
click at [248, 94] on scrollable-tabs "Activity Notes Comms Attendance Payments Waivers Tasks Automations Gradings / P…" at bounding box center [402, 92] width 325 height 14
click at [259, 90] on link "Activity" at bounding box center [252, 92] width 24 height 14
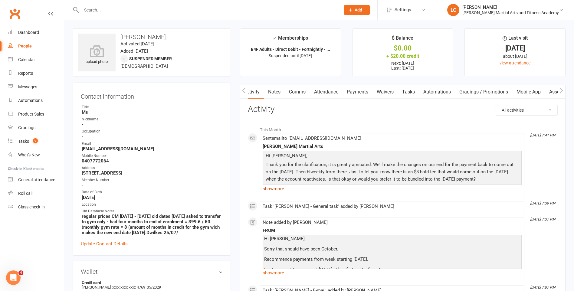
click at [274, 190] on link "show more" at bounding box center [392, 189] width 259 height 8
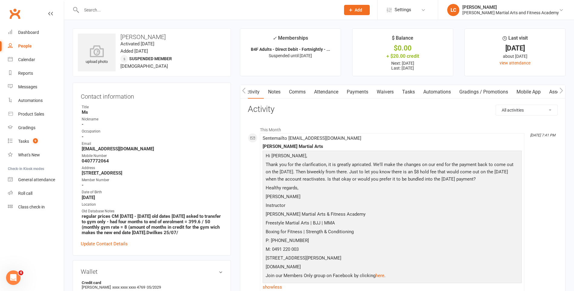
drag, startPoint x: 332, startPoint y: 179, endPoint x: 486, endPoint y: 201, distance: 155.3
click at [486, 201] on div "Hi [PERSON_NAME], Thank you for the clarification, it is greatly apricated. We'…" at bounding box center [392, 216] width 256 height 129
click at [486, 200] on p "[PERSON_NAME]" at bounding box center [392, 197] width 256 height 9
drag, startPoint x: 469, startPoint y: 205, endPoint x: 440, endPoint y: 202, distance: 29.2
click at [464, 204] on p "Instructor" at bounding box center [392, 206] width 256 height 9
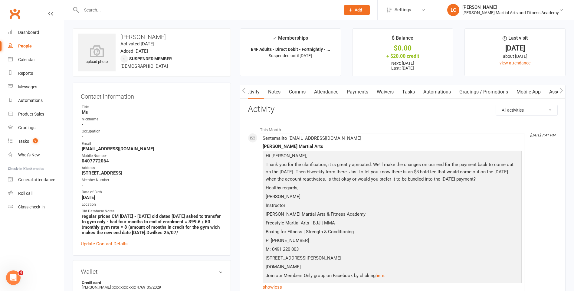
drag, startPoint x: 345, startPoint y: 190, endPoint x: 235, endPoint y: 169, distance: 112.5
drag, startPoint x: 235, startPoint y: 169, endPoint x: 385, endPoint y: 227, distance: 161.5
click at [387, 226] on p "Freestyle Martial Arts | BJJ | MMA" at bounding box center [392, 223] width 256 height 9
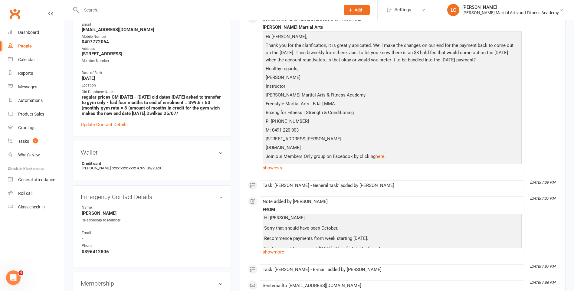
scroll to position [121, 0]
